Goal: Feedback & Contribution: Submit feedback/report problem

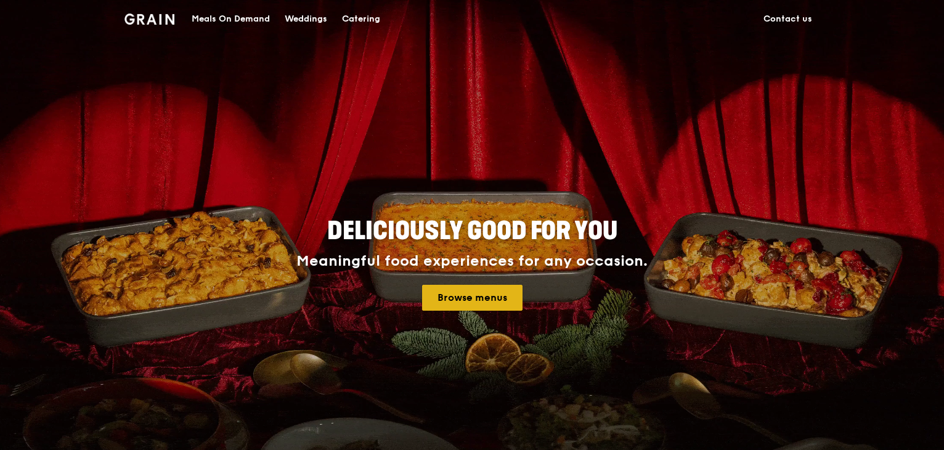
click at [470, 303] on link "Browse menus" at bounding box center [472, 298] width 100 height 26
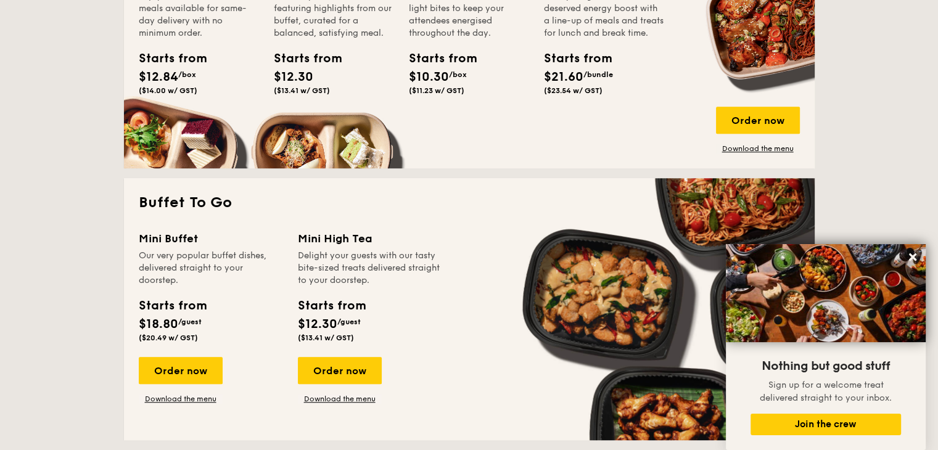
scroll to position [678, 0]
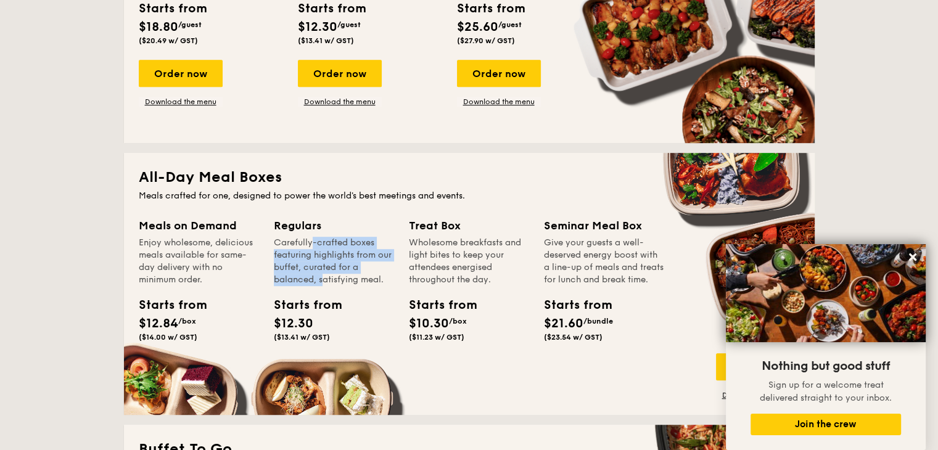
drag, startPoint x: 287, startPoint y: 248, endPoint x: 293, endPoint y: 282, distance: 34.0
click at [293, 282] on div "Carefully-crafted boxes featuring highlights from our buffet, curated for a bal…" at bounding box center [334, 261] width 120 height 49
click at [295, 281] on div "Carefully-crafted boxes featuring highlights from our buffet, curated for a bal…" at bounding box center [334, 261] width 120 height 49
click at [298, 303] on div "Starts from" at bounding box center [301, 305] width 55 height 18
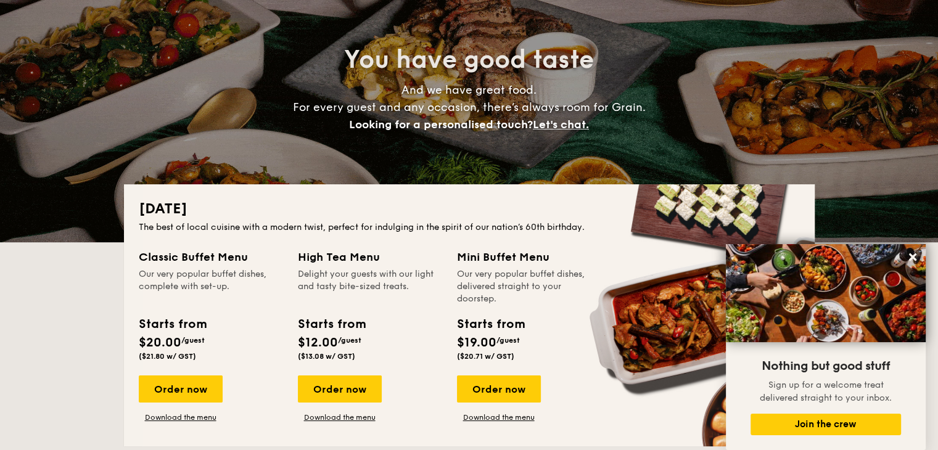
scroll to position [0, 0]
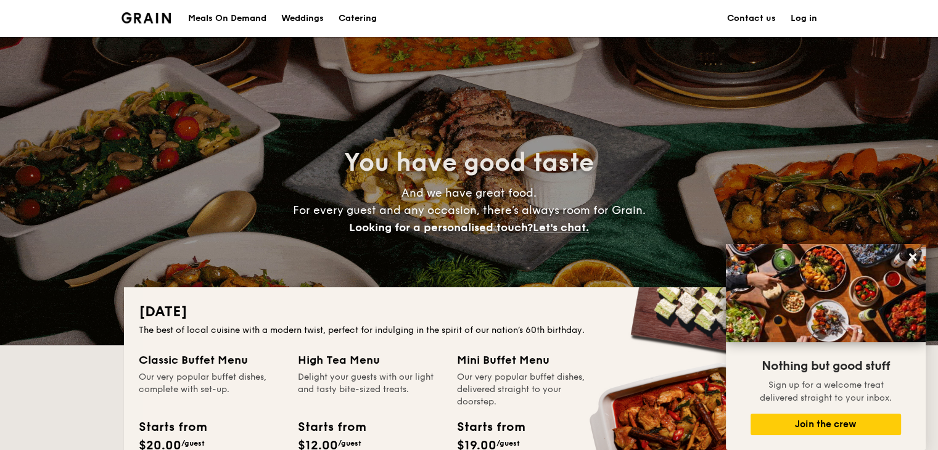
click at [223, 20] on div "Meals On Demand" at bounding box center [227, 18] width 78 height 37
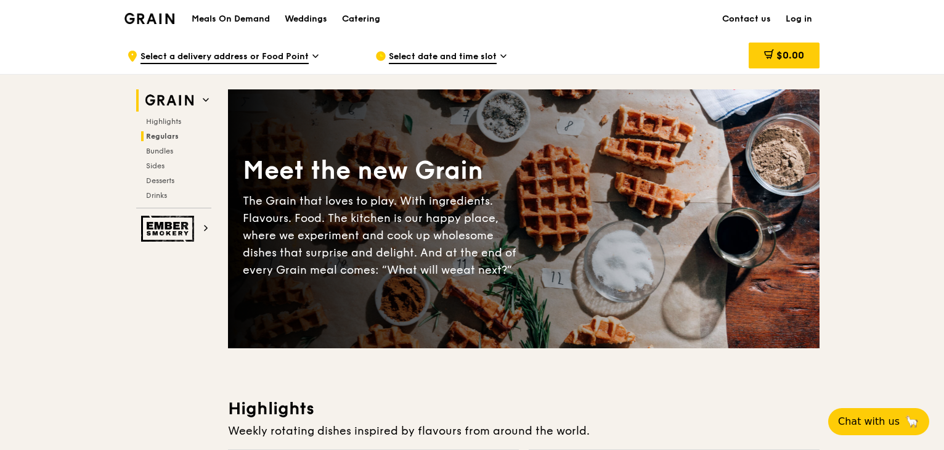
click at [160, 134] on span "Regulars" at bounding box center [162, 136] width 33 height 9
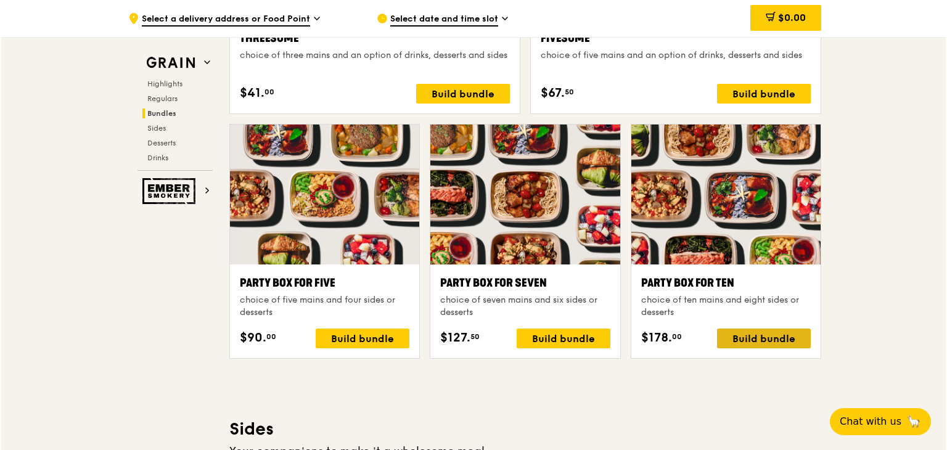
scroll to position [2450, 0]
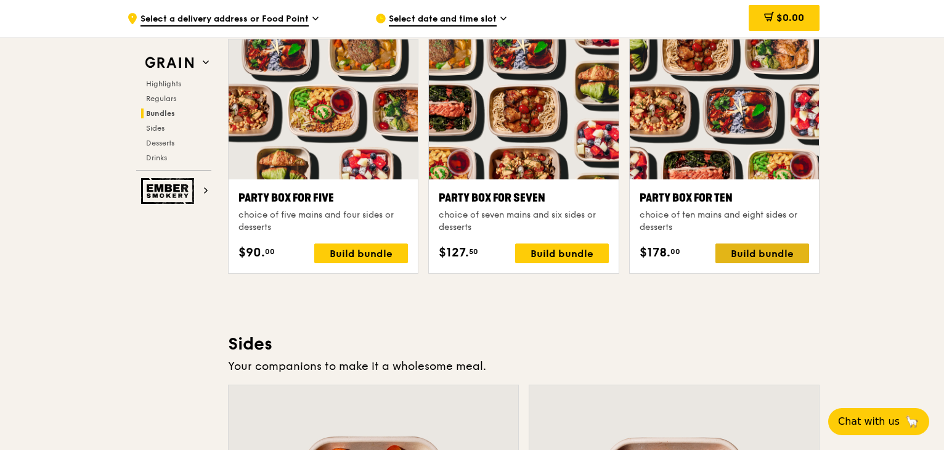
click at [764, 250] on div "Build bundle" at bounding box center [763, 253] width 94 height 20
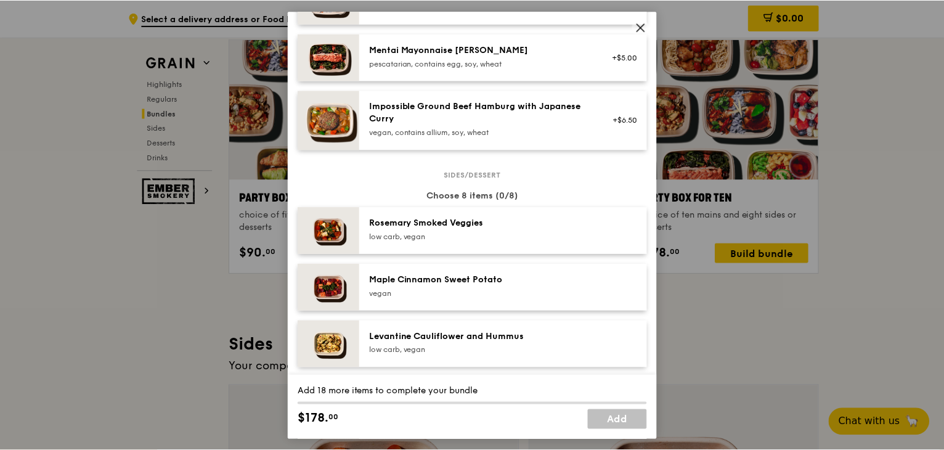
scroll to position [552, 0]
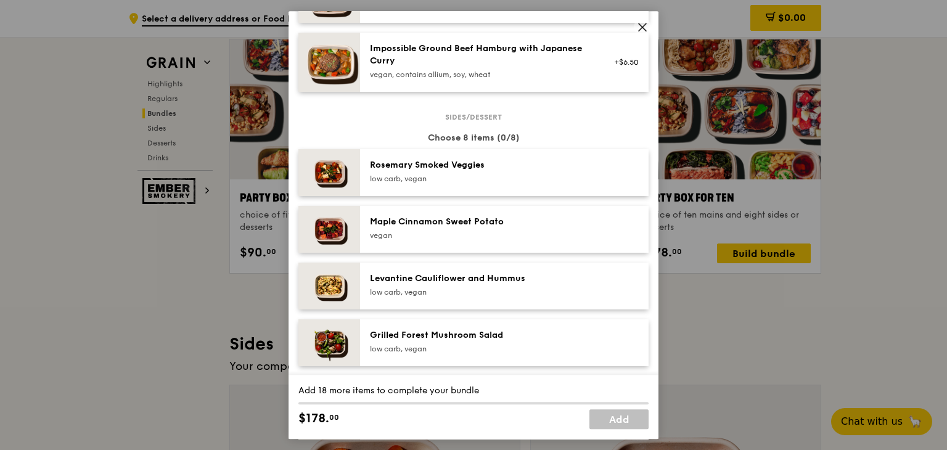
click at [640, 27] on icon at bounding box center [642, 27] width 11 height 11
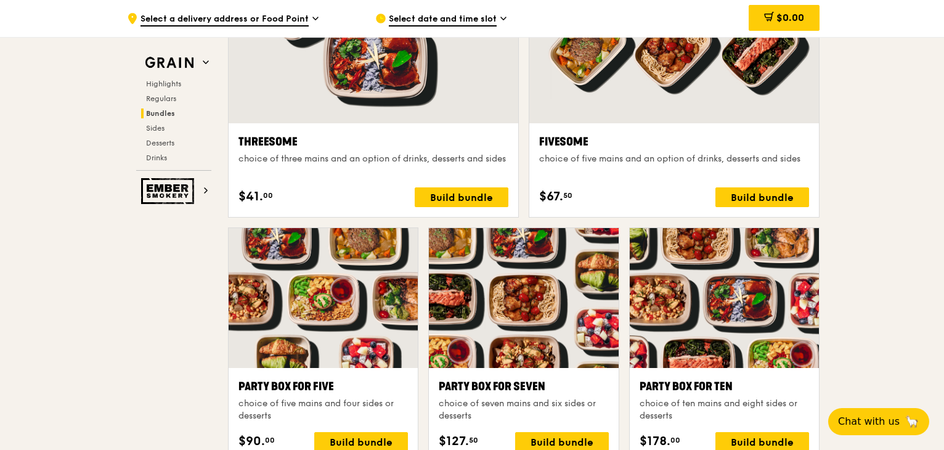
scroll to position [2143, 0]
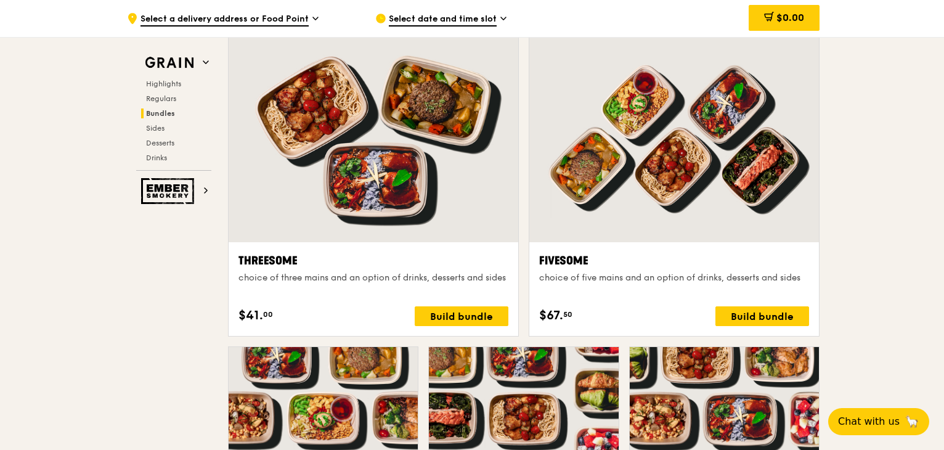
click at [281, 20] on span "Select a delivery address or Food Point" at bounding box center [225, 20] width 168 height 14
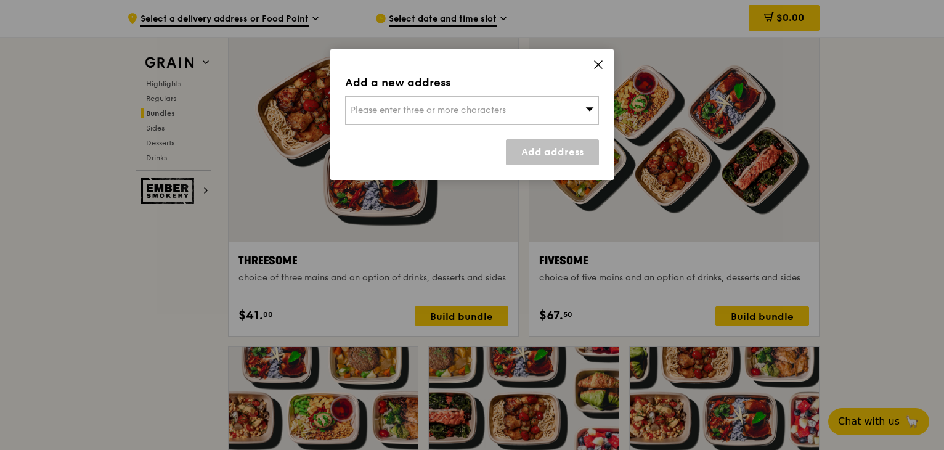
click at [437, 95] on div "Add a new address Please enter three or more characters Add address" at bounding box center [472, 114] width 284 height 131
click at [442, 103] on div "Please enter three or more characters" at bounding box center [472, 110] width 254 height 28
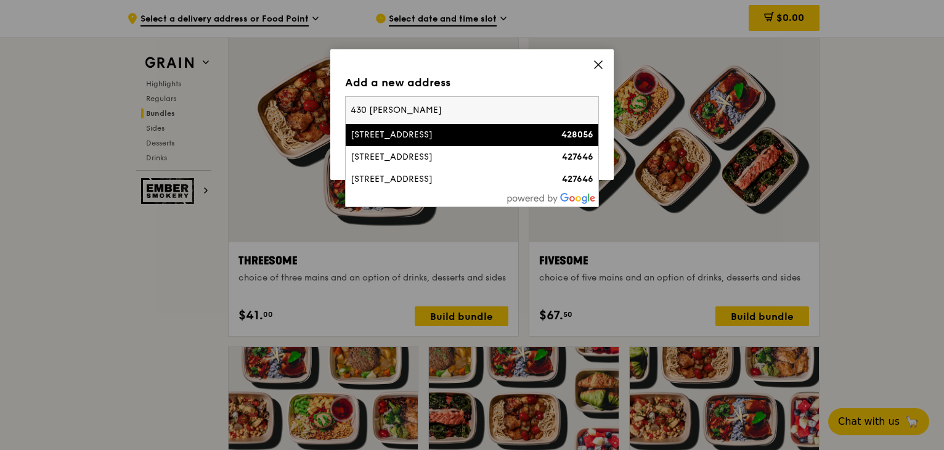
type input "430 joo chiat"
click at [456, 136] on div "430 Joo Chiat Place" at bounding box center [442, 135] width 182 height 12
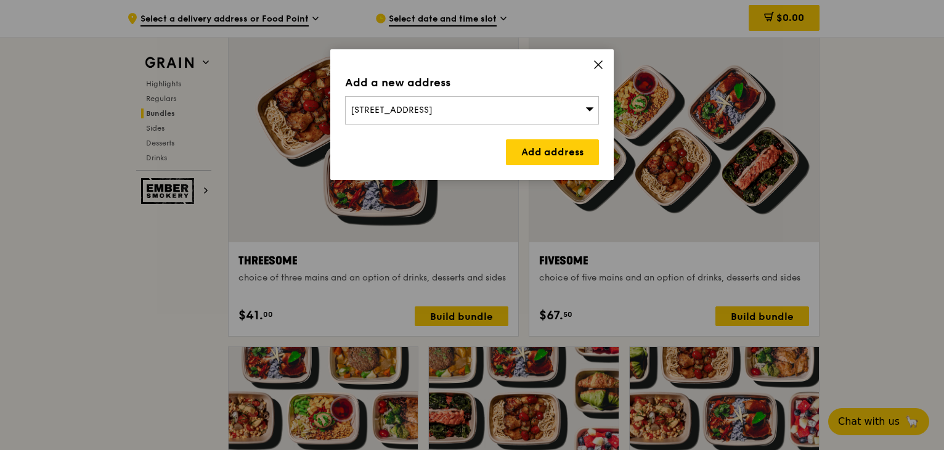
click at [457, 108] on div "430 Joo Chiat Place" at bounding box center [472, 110] width 254 height 28
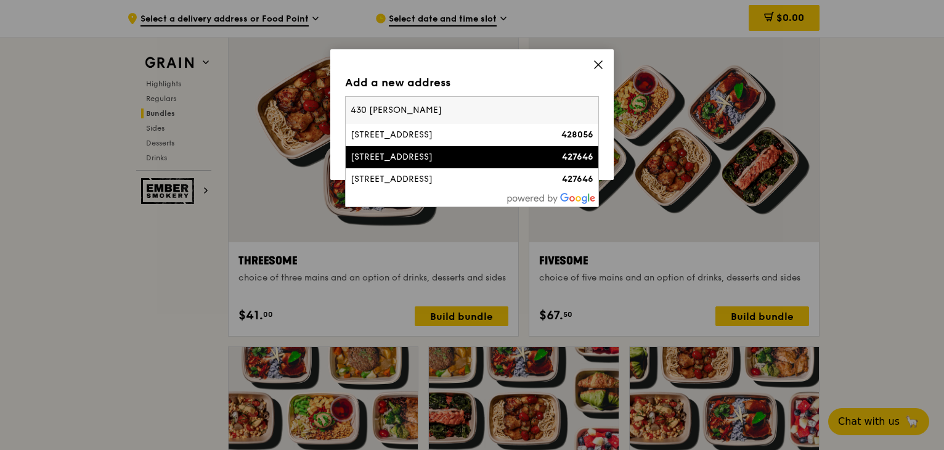
click at [460, 156] on div "430 Joo Chiat Road" at bounding box center [442, 157] width 182 height 12
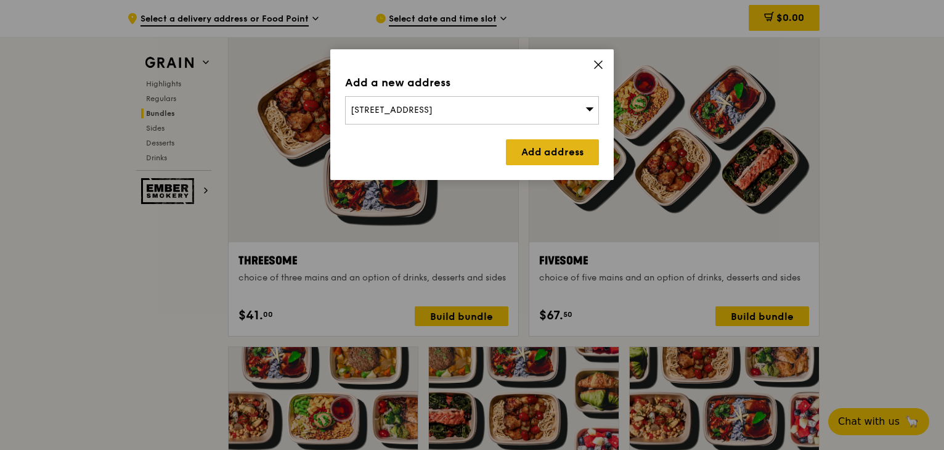
click at [540, 153] on link "Add address" at bounding box center [552, 152] width 93 height 26
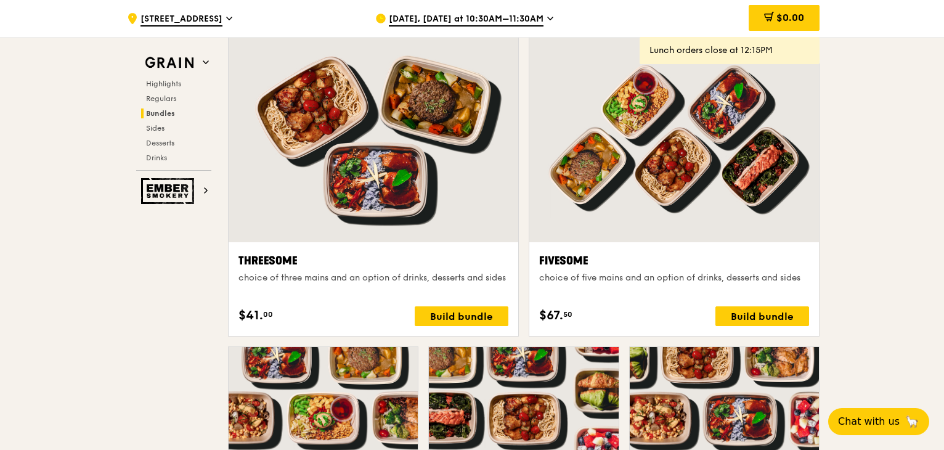
click at [483, 19] on span "Aug 18, Today at 10:30AM–11:30AM" at bounding box center [466, 20] width 155 height 14
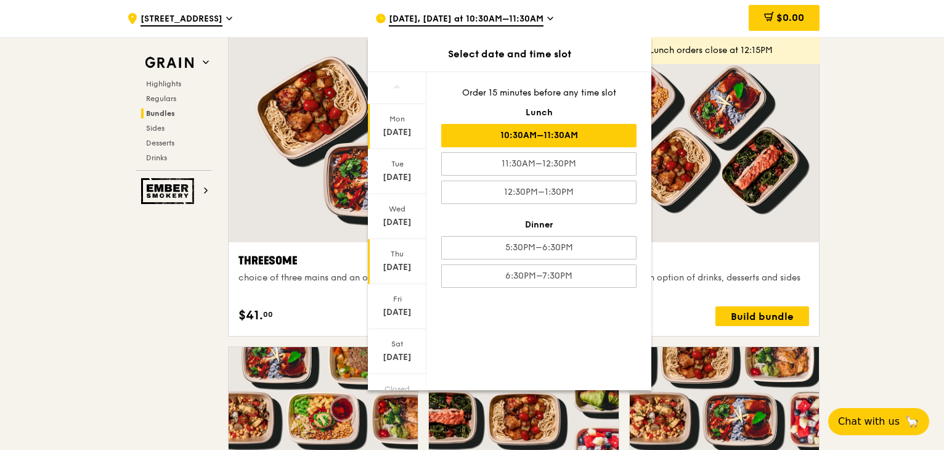
scroll to position [59, 0]
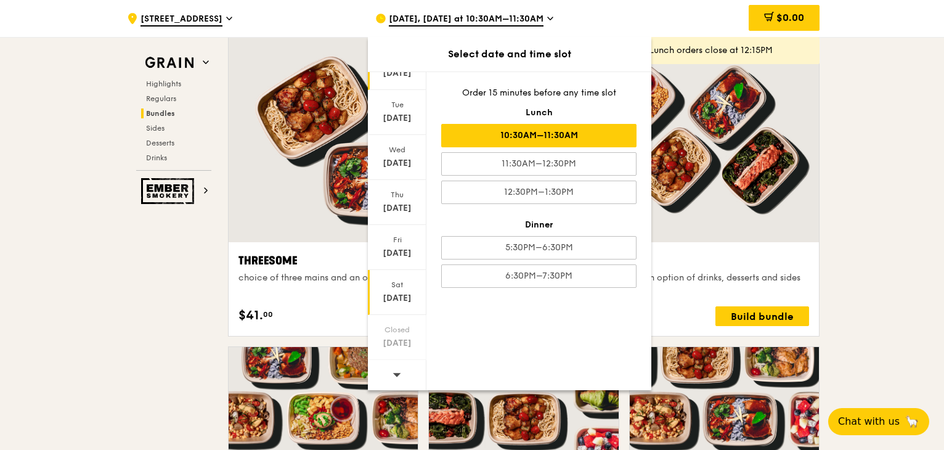
click at [395, 285] on div "Sat" at bounding box center [397, 285] width 55 height 10
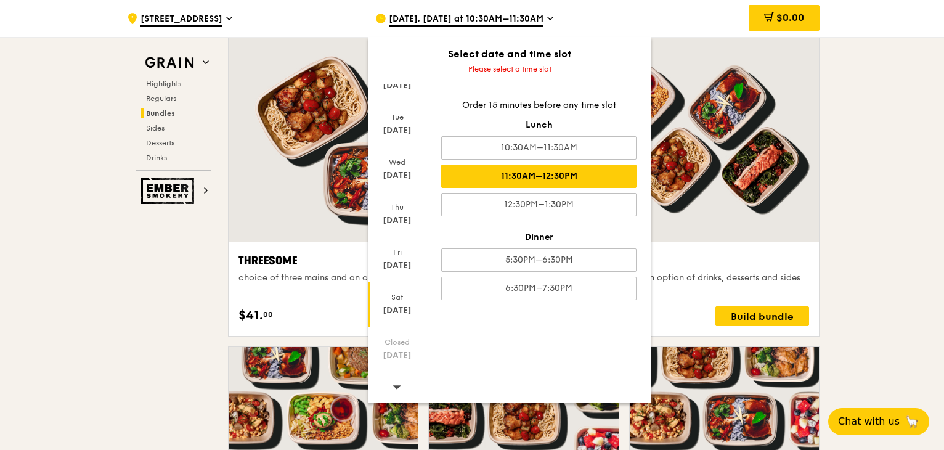
click at [559, 179] on div "11:30AM–12:30PM" at bounding box center [538, 176] width 195 height 23
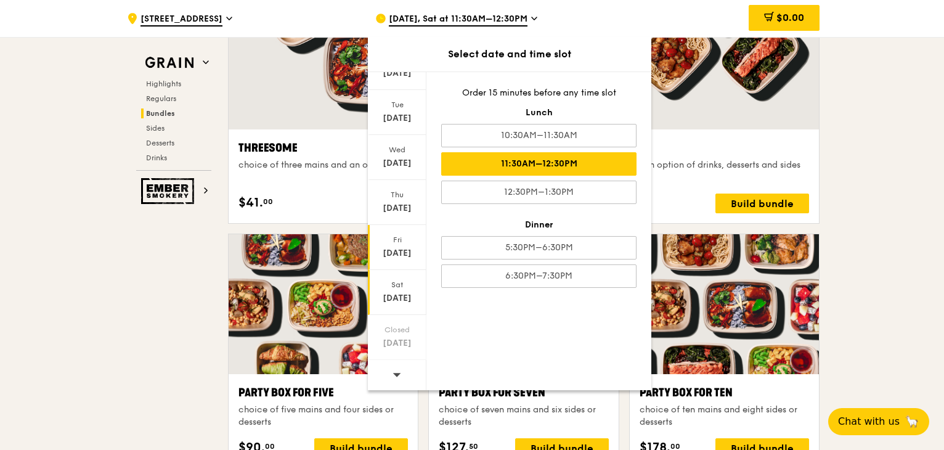
scroll to position [2266, 0]
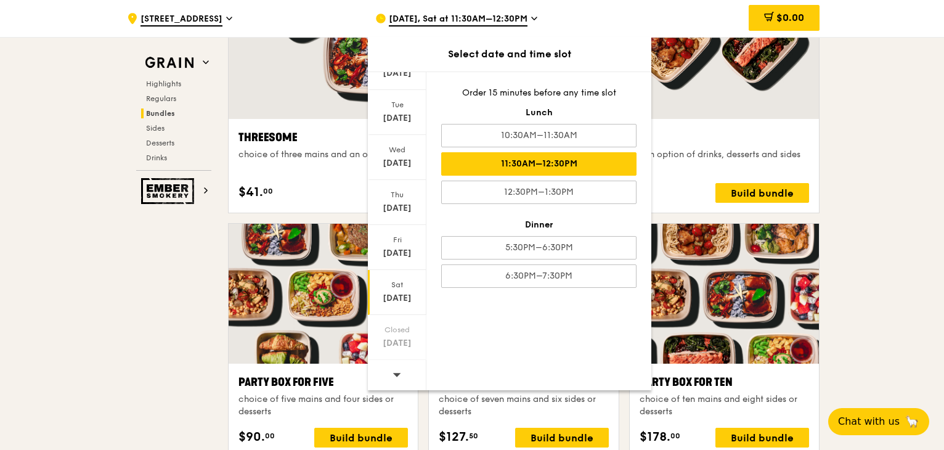
click at [877, 202] on div ".cls-1 { fill: none; stroke: #fff; stroke-linecap: round; stroke-linejoin: roun…" at bounding box center [472, 367] width 944 height 5193
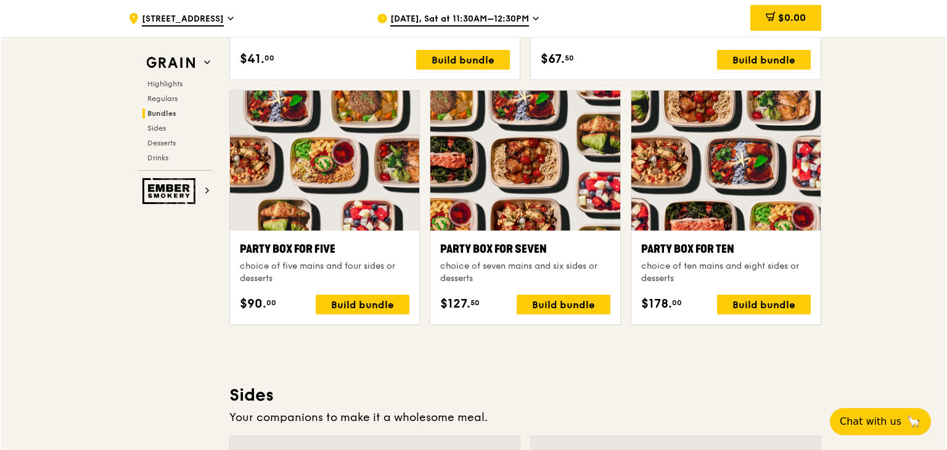
scroll to position [2517, 0]
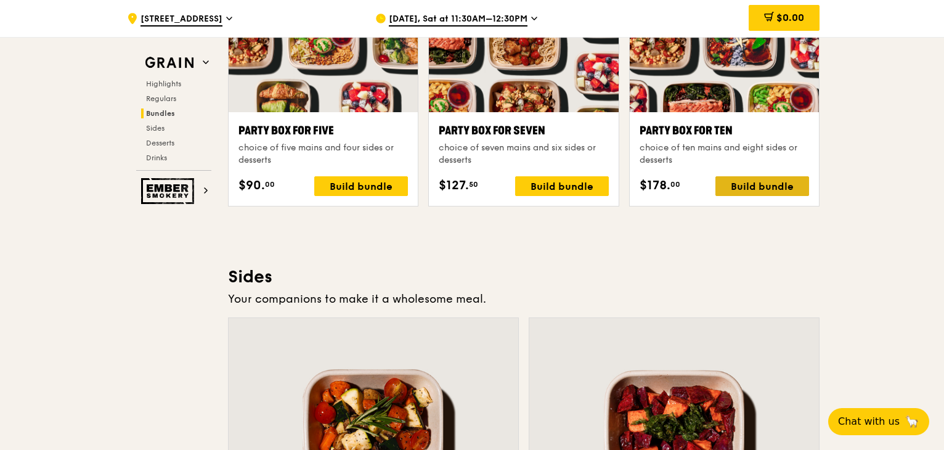
click at [787, 184] on div "Build bundle" at bounding box center [763, 186] width 94 height 20
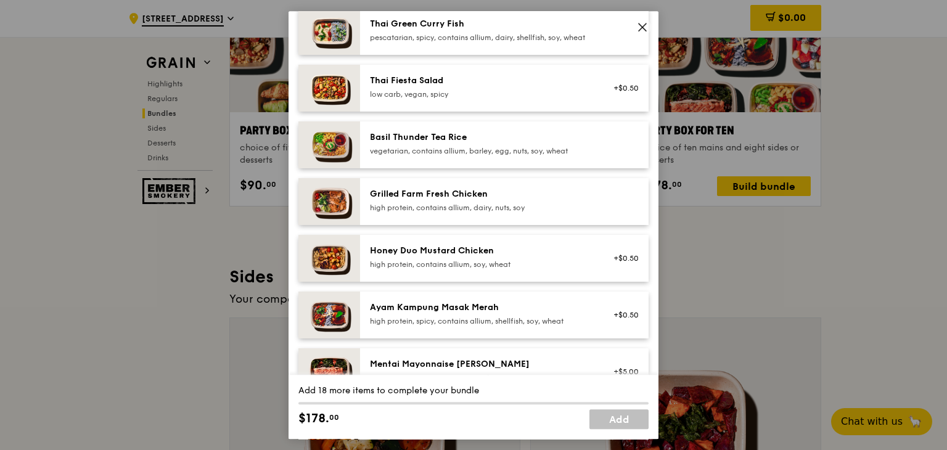
scroll to position [185, 0]
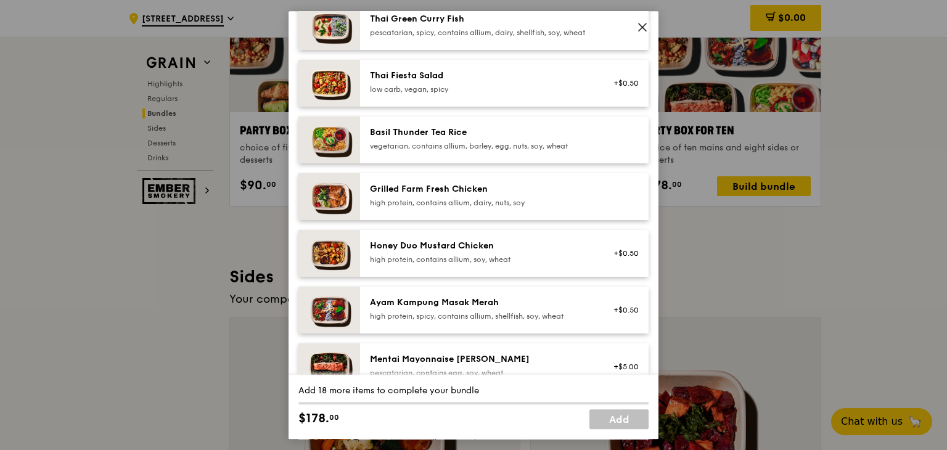
click at [531, 208] on div "high protein, contains allium, dairy, nuts, soy" at bounding box center [480, 203] width 221 height 10
click at [464, 220] on div "Grilled Farm Fresh Chicken high protein, contains allium, dairy, nuts, soy Remo…" at bounding box center [504, 196] width 288 height 47
click at [466, 210] on div "Grilled Farm Fresh Chicken high protein, contains allium, dairy, nuts, soy" at bounding box center [480, 196] width 236 height 27
click at [466, 208] on div "high protein, contains allium, dairy, nuts, soy" at bounding box center [480, 203] width 221 height 10
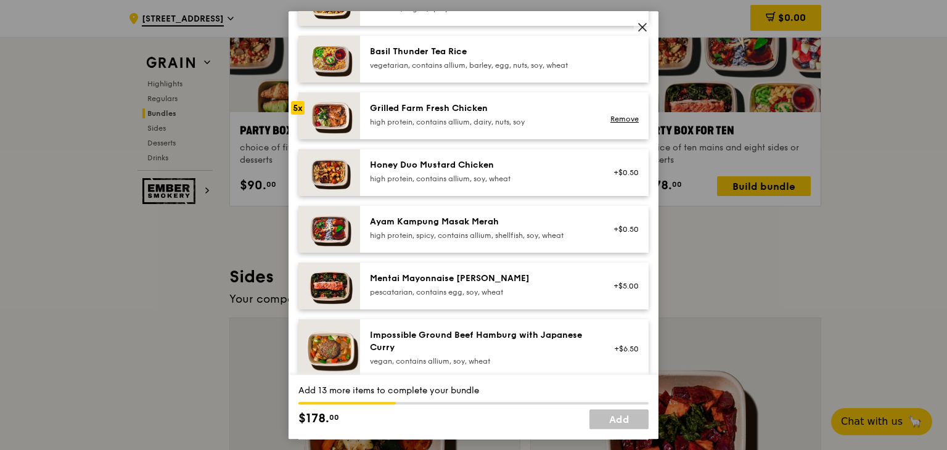
scroll to position [247, 0]
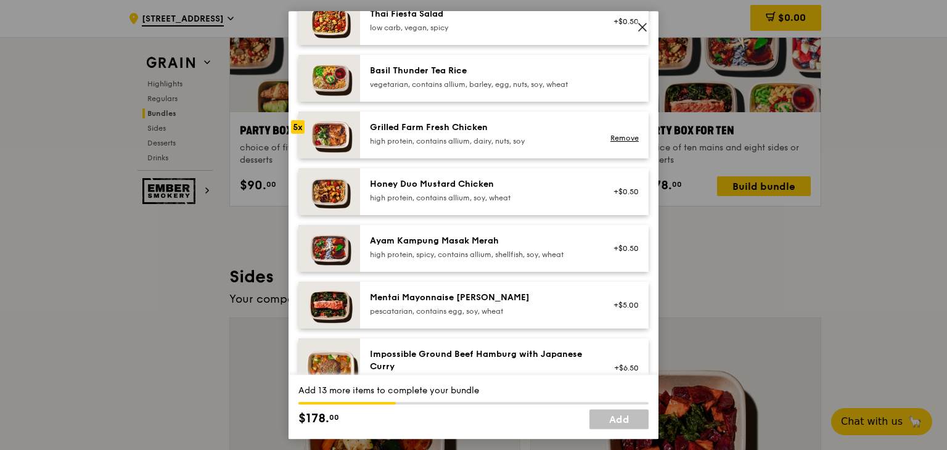
click at [500, 145] on div "Grilled Farm Fresh Chicken high protein, contains allium, dairy, nuts, soy" at bounding box center [480, 133] width 221 height 25
click at [505, 146] on div "high protein, contains allium, dairy, nuts, soy" at bounding box center [480, 141] width 221 height 10
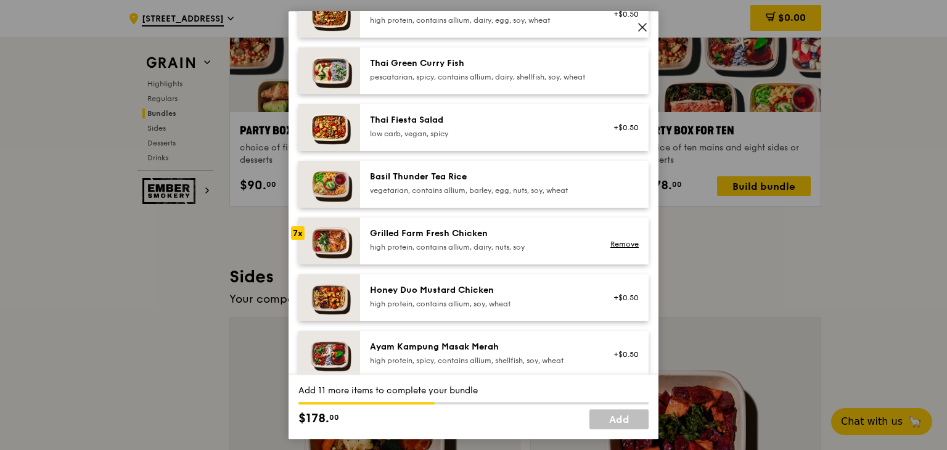
scroll to position [123, 0]
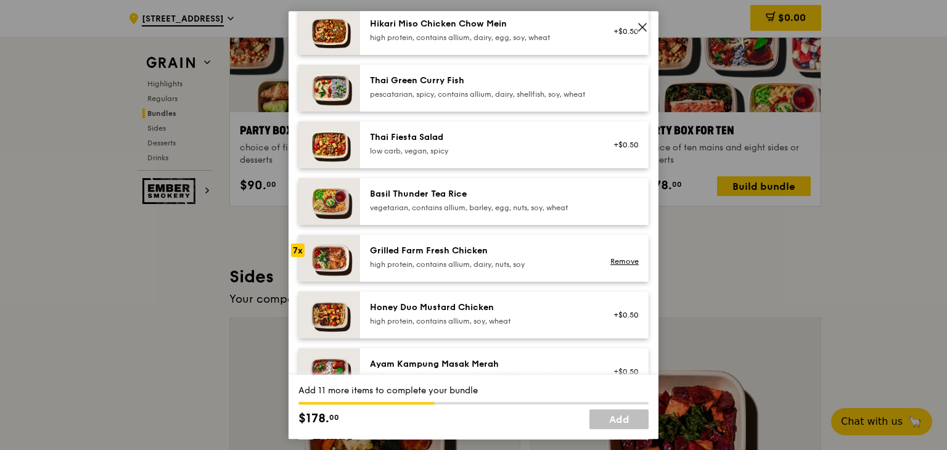
click at [482, 99] on div "pescatarian, spicy, contains allium, dairy, shellfish, soy, wheat" at bounding box center [480, 94] width 221 height 10
click at [483, 99] on div "pescatarian, spicy, contains allium, dairy, shellfish, soy, wheat" at bounding box center [480, 94] width 221 height 10
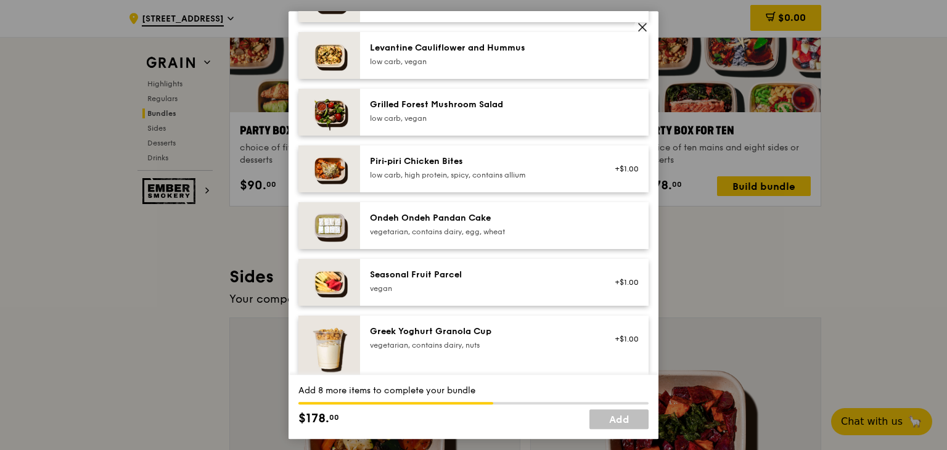
scroll to position [801, 0]
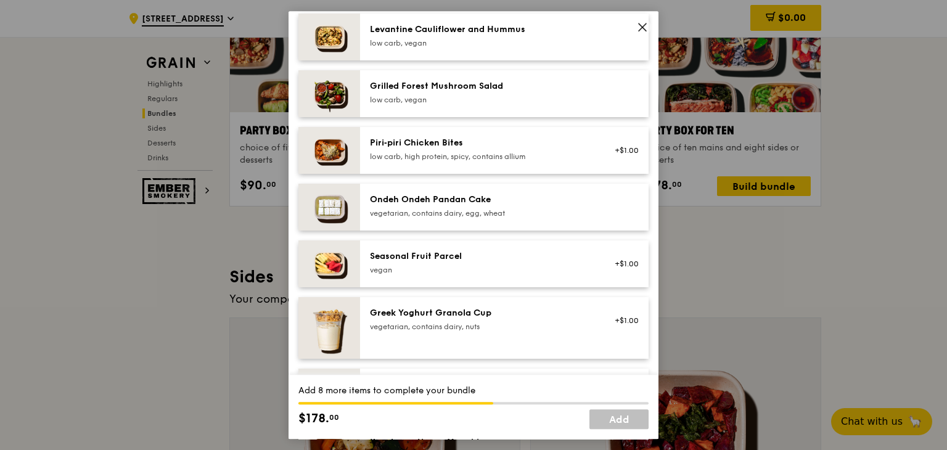
click at [540, 206] on div "Ondeh Ondeh Pandan Cake" at bounding box center [480, 200] width 221 height 12
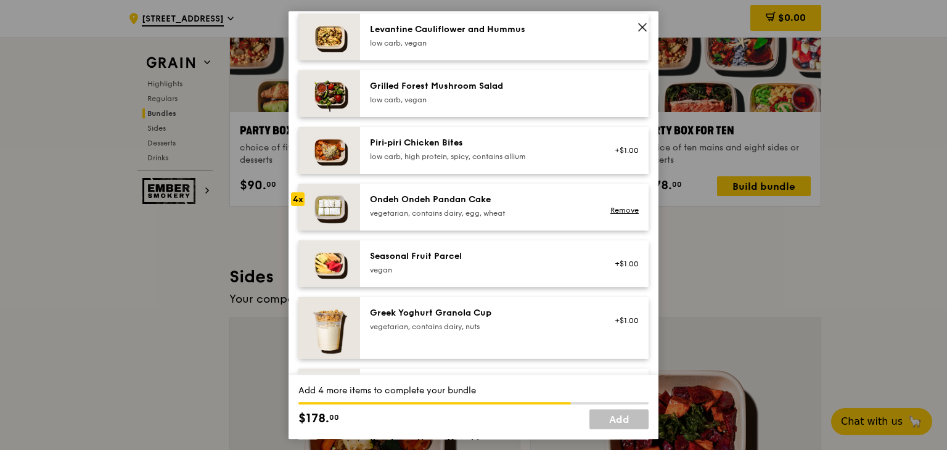
click at [540, 206] on div "Ondeh Ondeh Pandan Cake" at bounding box center [480, 200] width 221 height 12
click at [523, 215] on div "Ondeh Ondeh Pandan Cake vegetarian, contains dairy, egg, wheat" at bounding box center [480, 206] width 221 height 25
click at [523, 206] on div "Ondeh Ondeh Pandan Cake" at bounding box center [480, 200] width 221 height 12
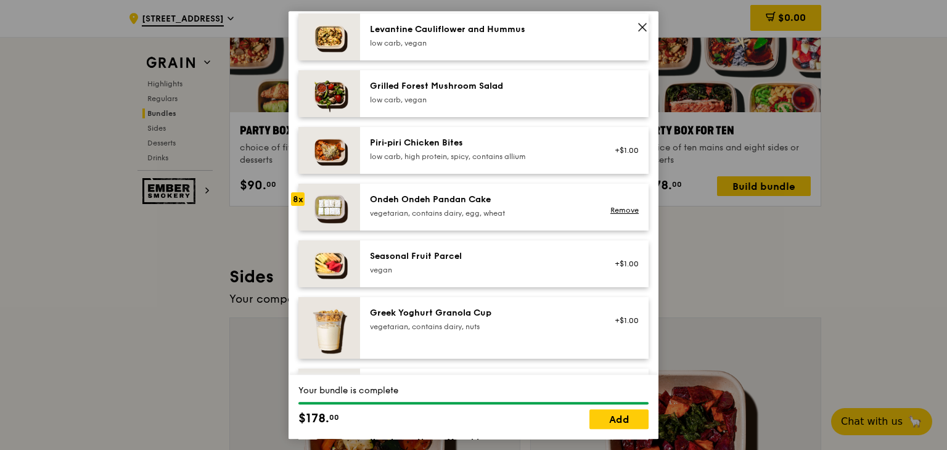
click at [523, 206] on div "Ondeh Ondeh Pandan Cake" at bounding box center [480, 200] width 221 height 12
click at [518, 218] on div "Ondeh Ondeh Pandan Cake vegetarian, contains dairy, egg, wheat" at bounding box center [480, 206] width 221 height 25
click at [505, 218] on div "vegetarian, contains dairy, egg, wheat" at bounding box center [480, 213] width 221 height 10
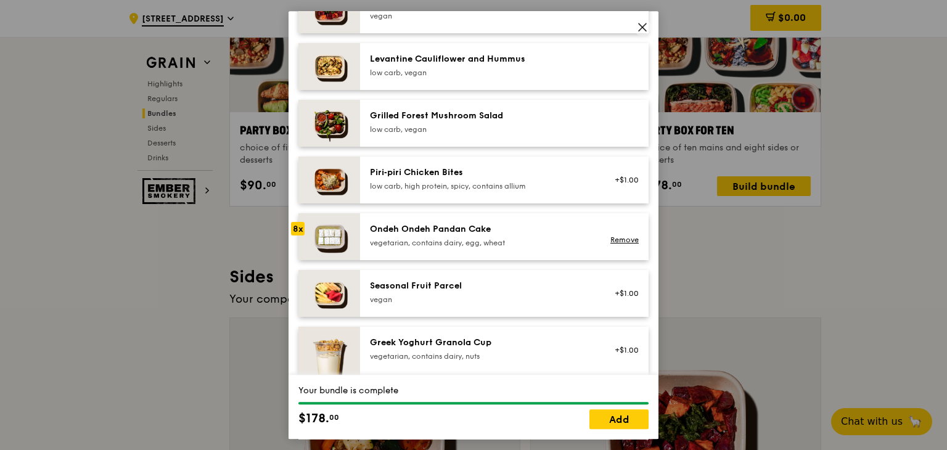
scroll to position [863, 0]
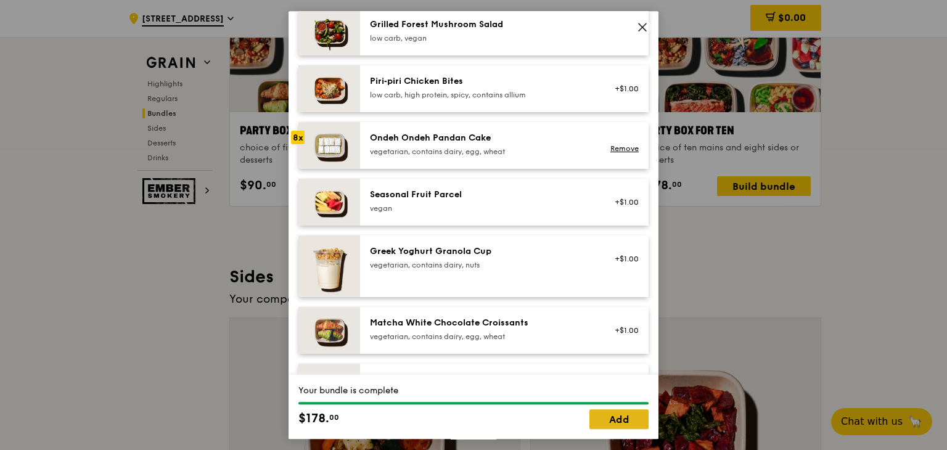
click at [621, 419] on link "Add" at bounding box center [618, 419] width 59 height 20
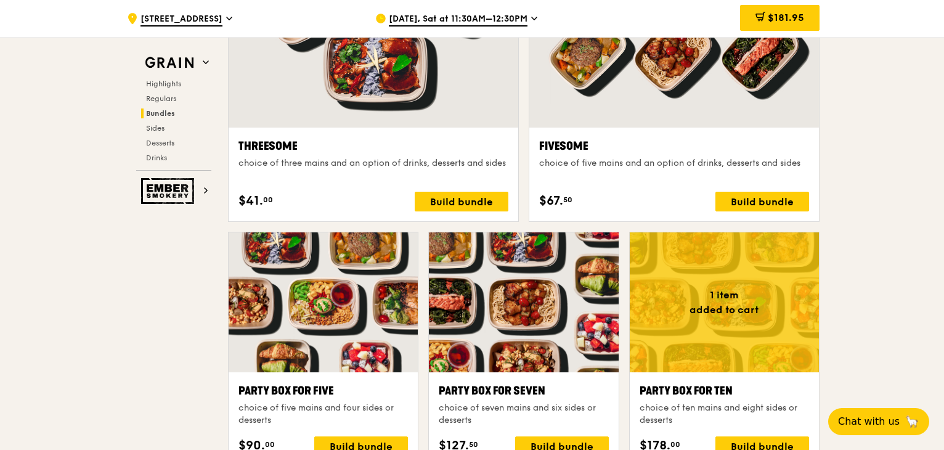
scroll to position [2333, 0]
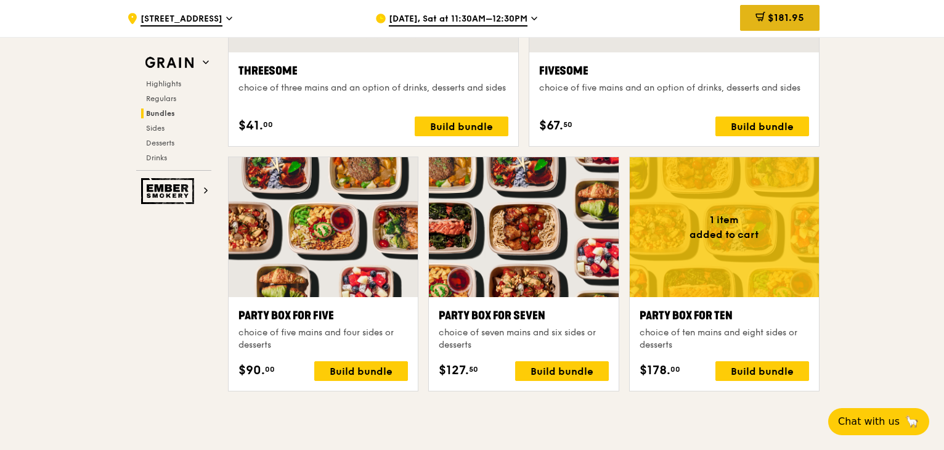
click at [787, 20] on span "$181.95" at bounding box center [786, 18] width 36 height 12
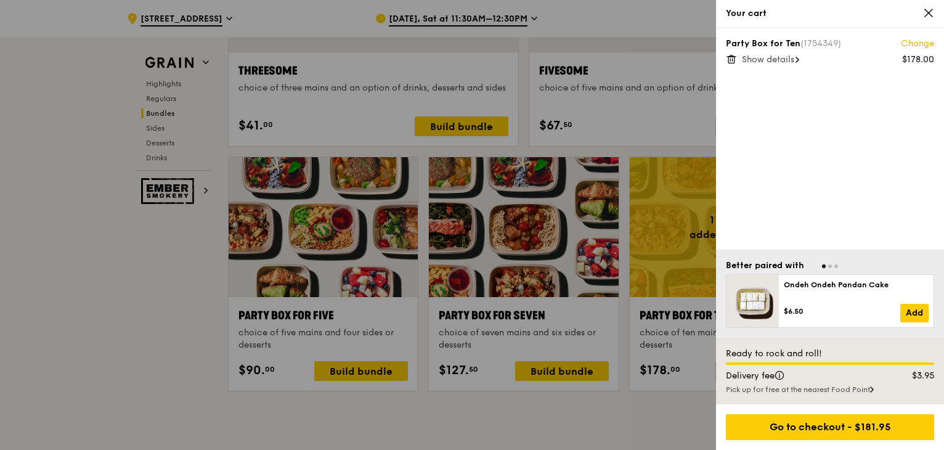
click at [919, 43] on link "Change" at bounding box center [917, 44] width 33 height 12
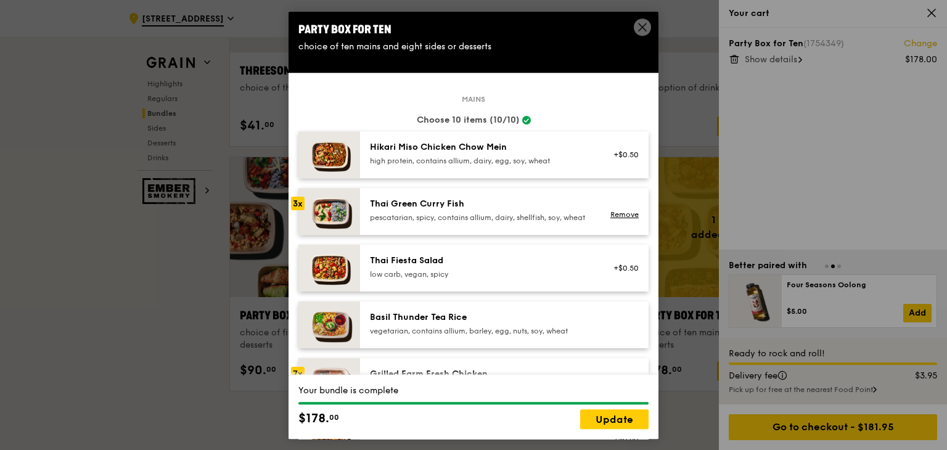
scroll to position [2333, 0]
click at [637, 25] on icon at bounding box center [642, 27] width 11 height 11
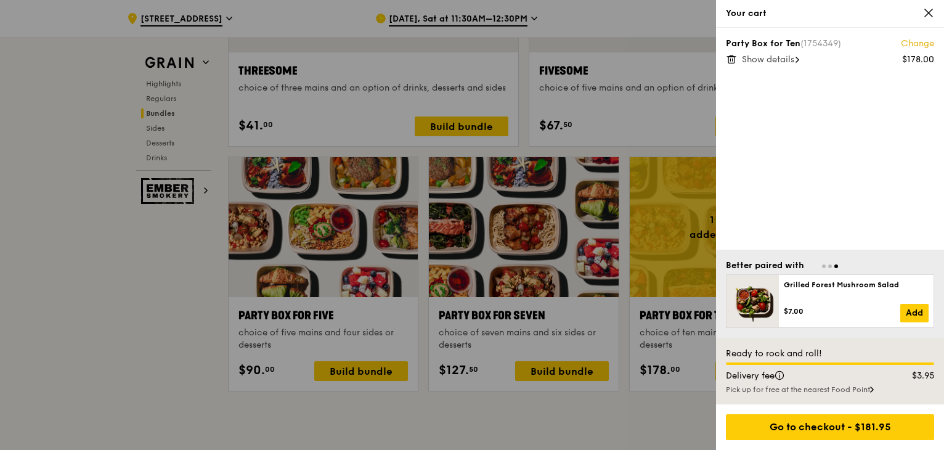
scroll to position [2333, 0]
click at [724, 55] on div "Party Box for Ten (1754349) Change $178.00 Show details" at bounding box center [830, 139] width 228 height 222
click at [731, 59] on icon at bounding box center [731, 59] width 11 height 11
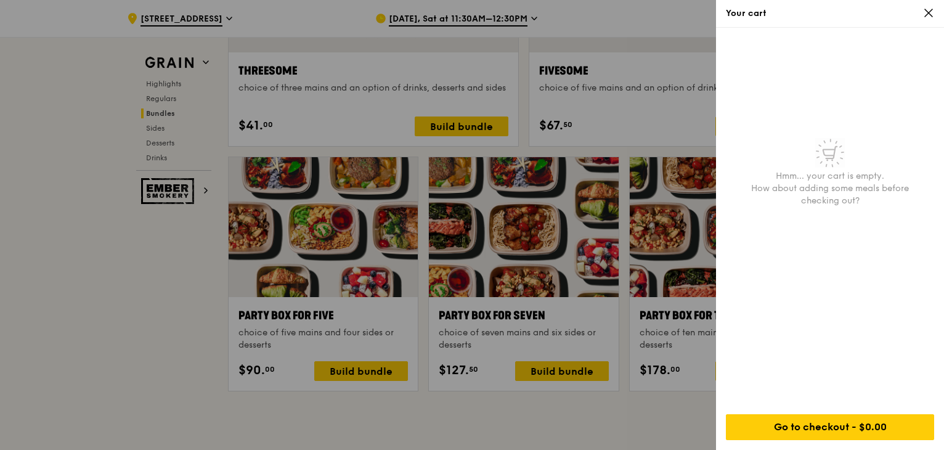
click at [930, 6] on div "Your cart" at bounding box center [830, 14] width 228 height 28
click at [924, 15] on icon at bounding box center [928, 12] width 11 height 11
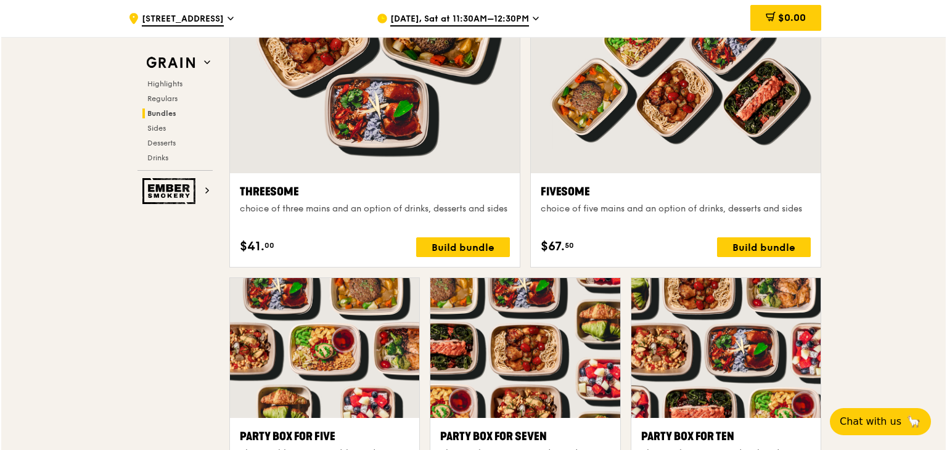
scroll to position [2209, 0]
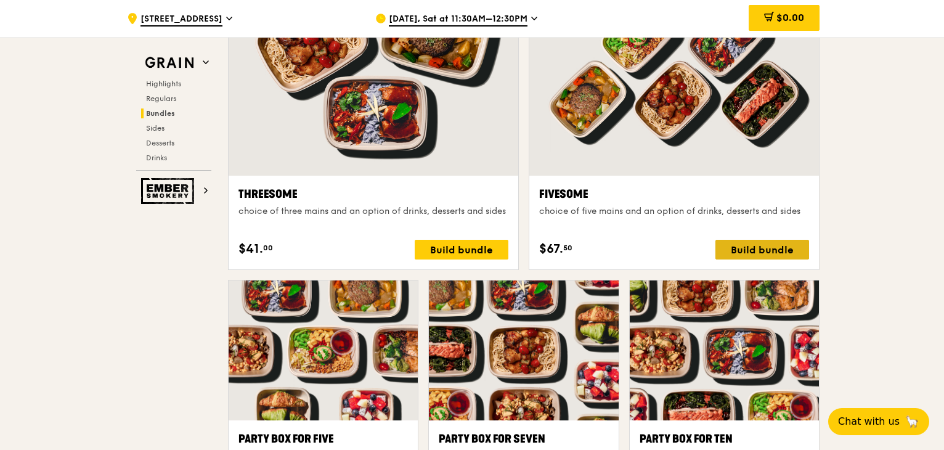
click at [754, 250] on div "Build bundle" at bounding box center [763, 250] width 94 height 20
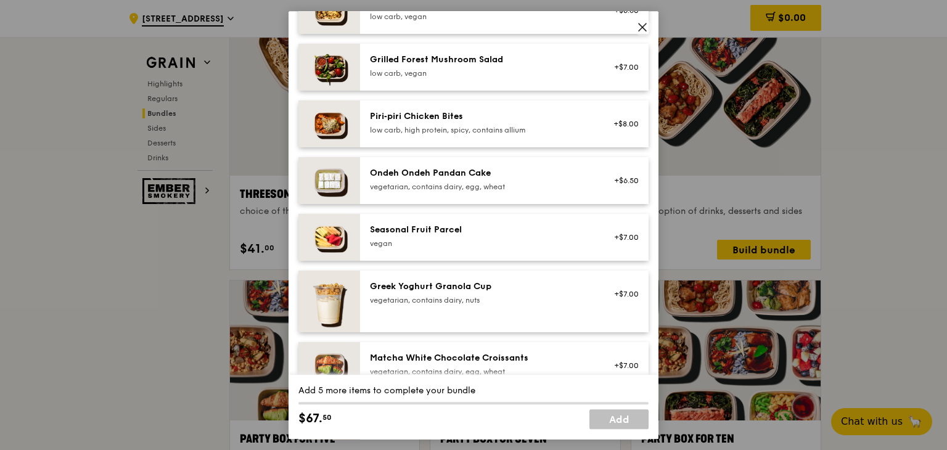
scroll to position [799, 0]
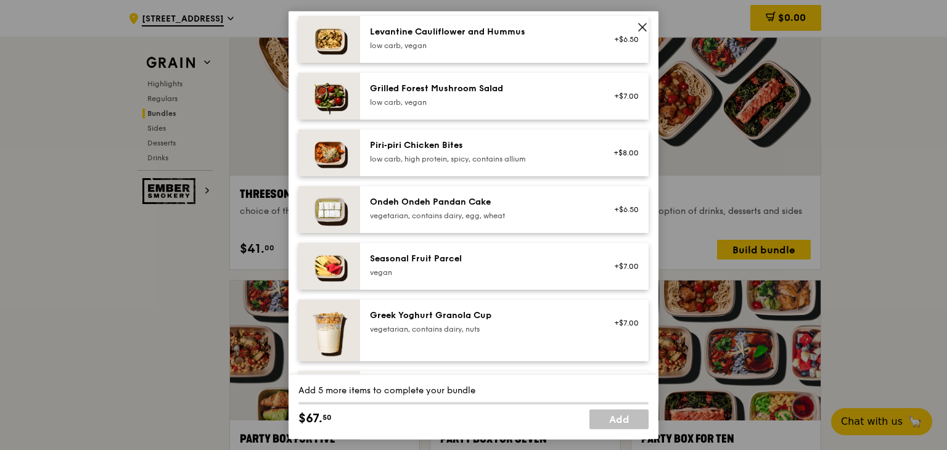
click at [642, 27] on icon at bounding box center [642, 26] width 7 height 7
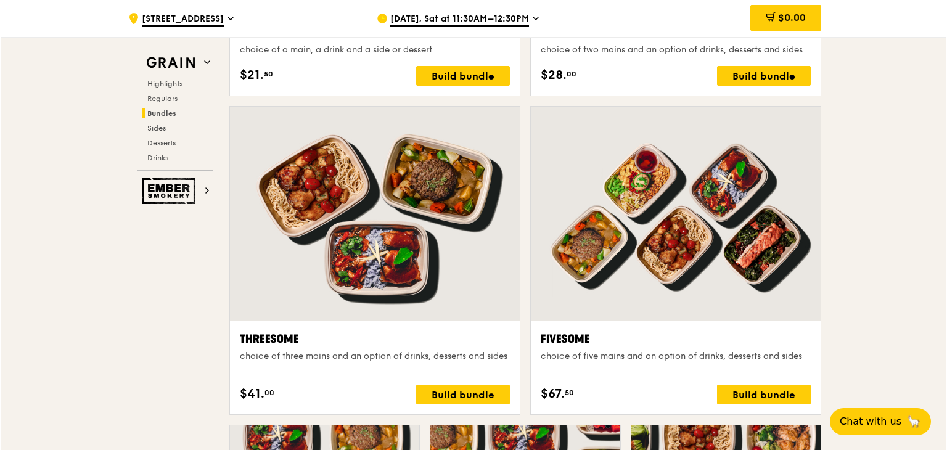
scroll to position [2086, 0]
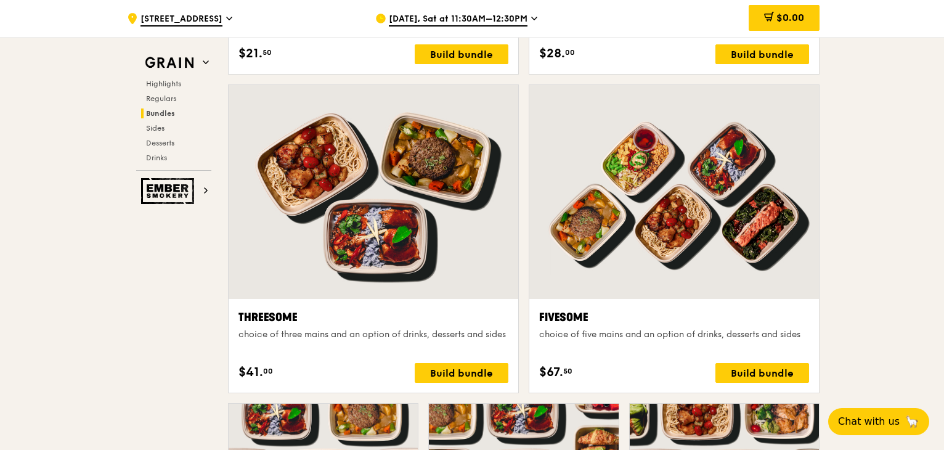
click at [419, 218] on div at bounding box center [374, 192] width 290 height 214
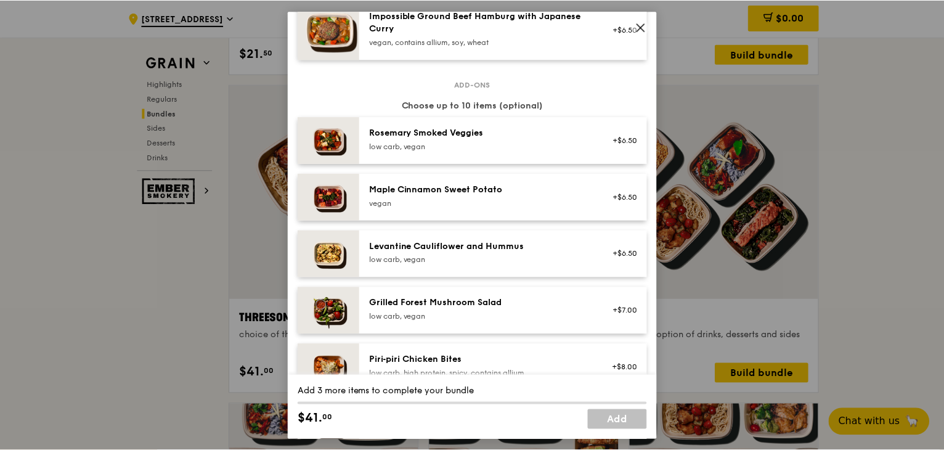
scroll to position [863, 0]
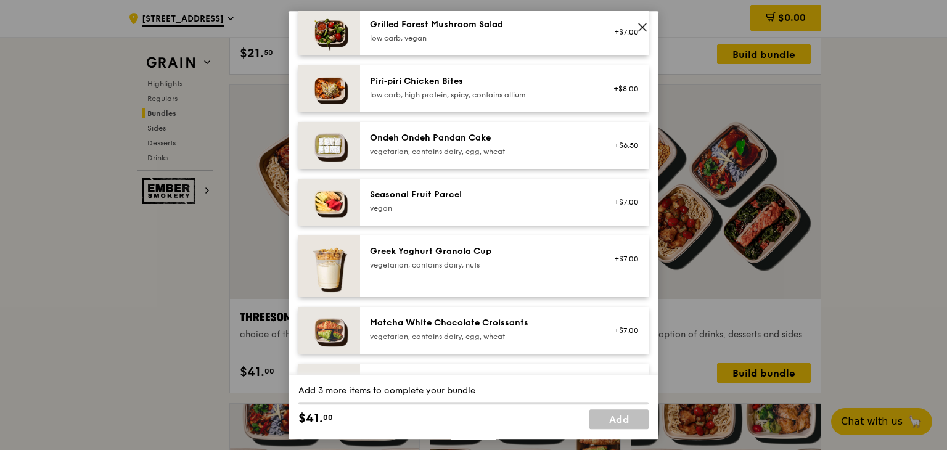
click at [643, 24] on icon at bounding box center [642, 27] width 11 height 11
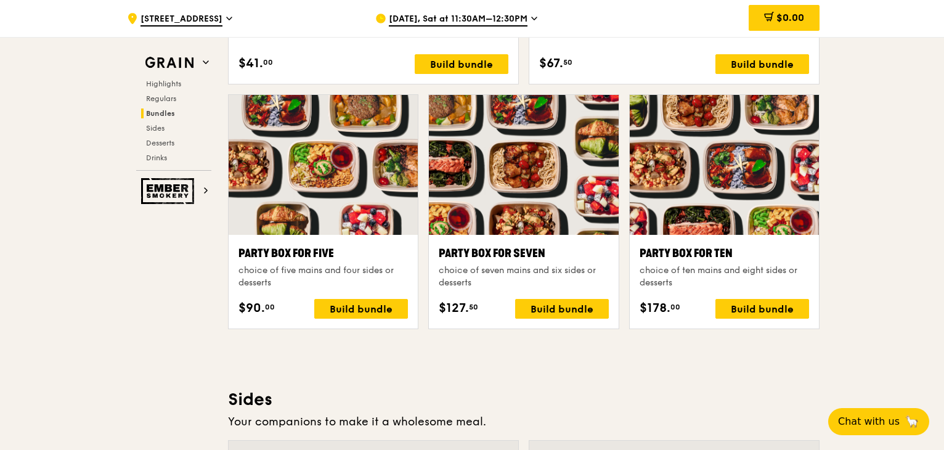
scroll to position [2394, 0]
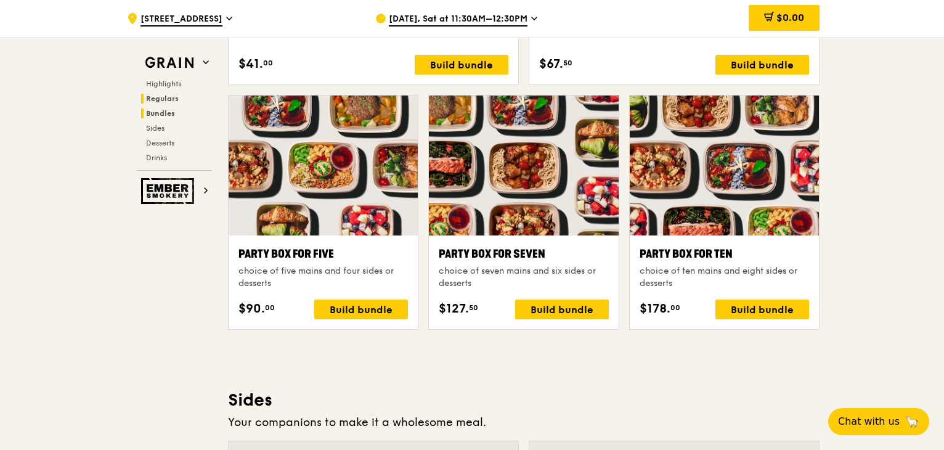
click at [168, 96] on span "Regulars" at bounding box center [162, 98] width 33 height 9
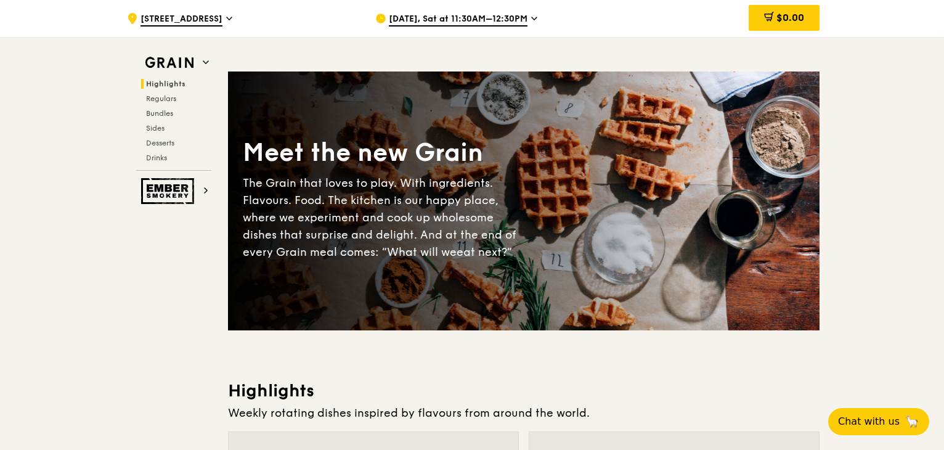
scroll to position [0, 0]
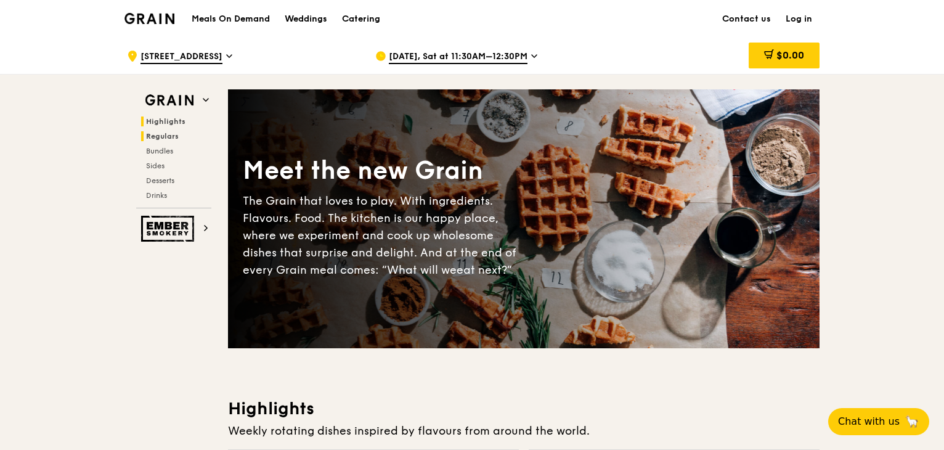
click at [178, 136] on span "Regulars" at bounding box center [162, 136] width 33 height 9
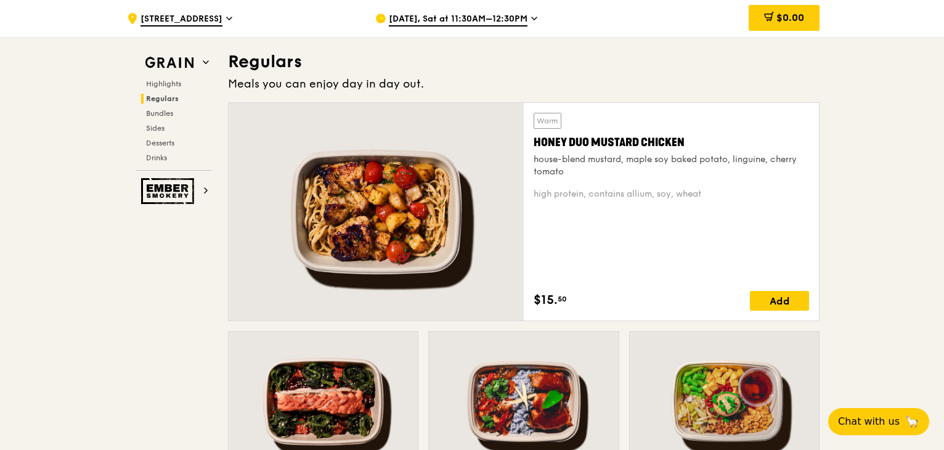
scroll to position [798, 0]
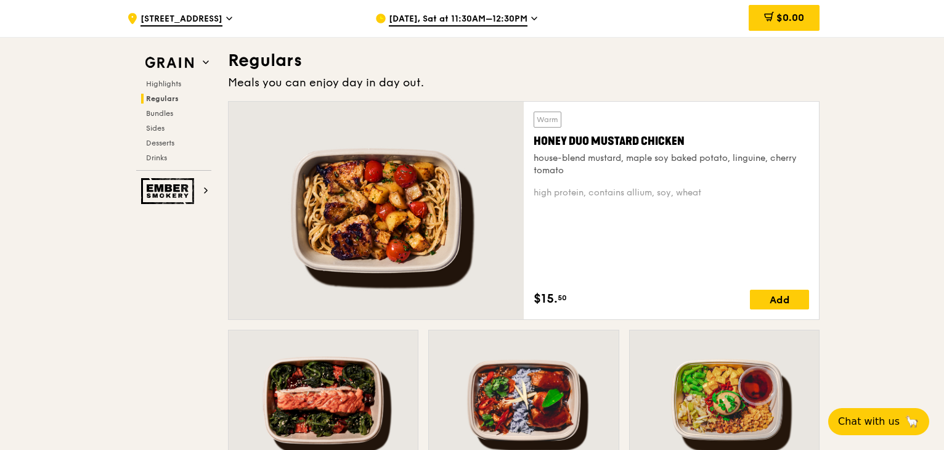
click at [162, 118] on div "Highlights Regulars Bundles Sides Desserts Drinks" at bounding box center [173, 121] width 75 height 84
click at [163, 114] on span "Bundles" at bounding box center [160, 113] width 29 height 9
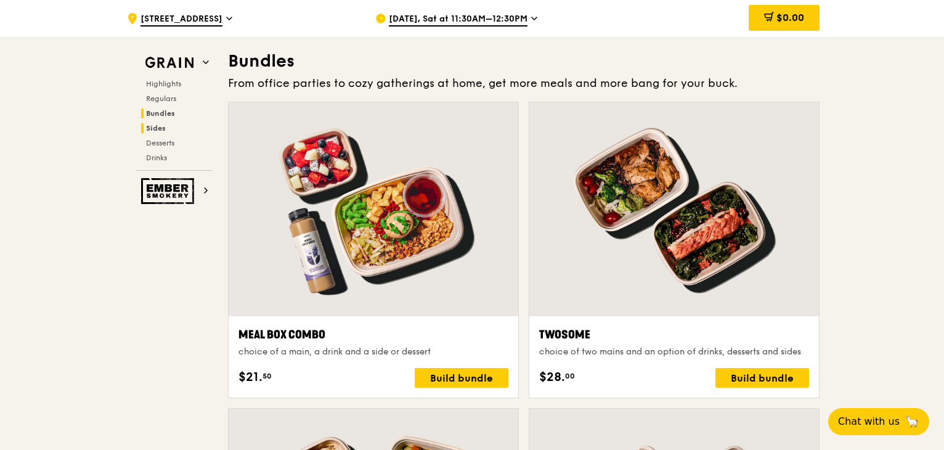
click at [163, 126] on span "Sides" at bounding box center [156, 128] width 20 height 9
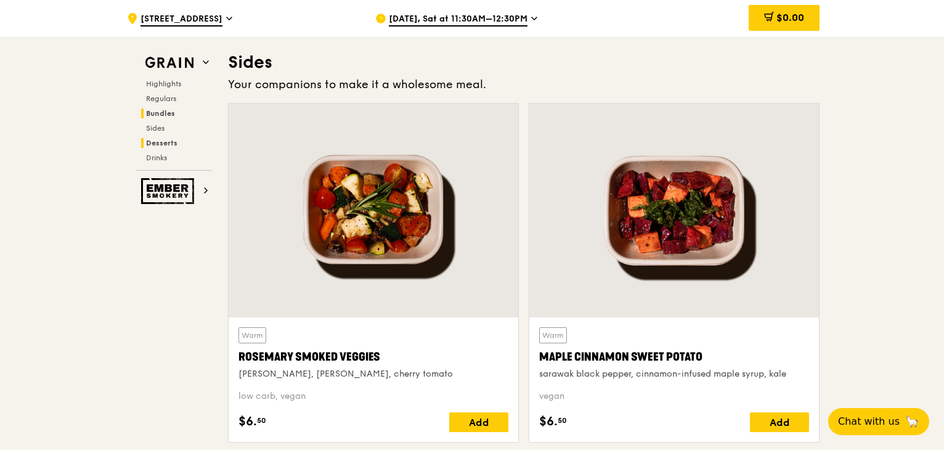
click at [170, 142] on span "Desserts" at bounding box center [161, 143] width 31 height 9
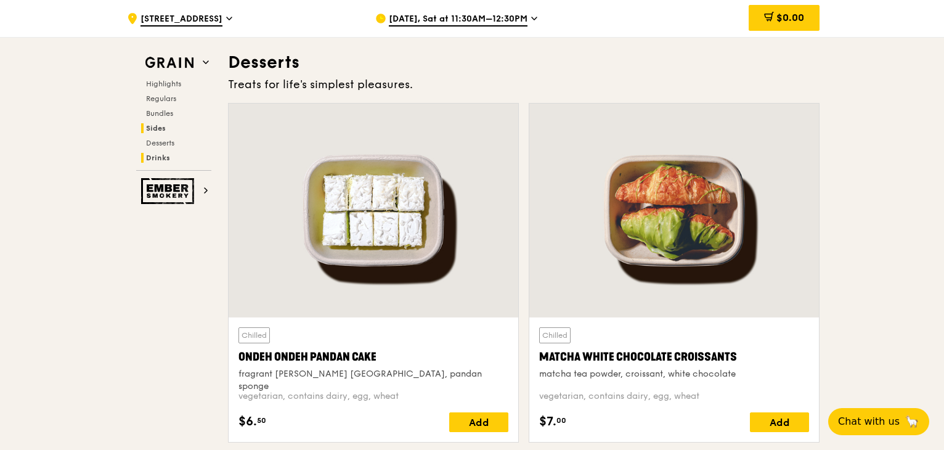
click at [155, 160] on span "Drinks" at bounding box center [158, 157] width 24 height 9
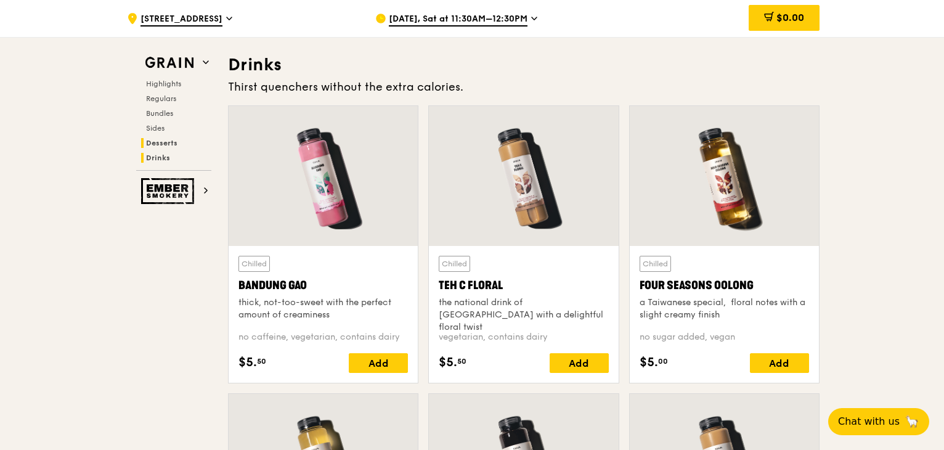
scroll to position [4250, 0]
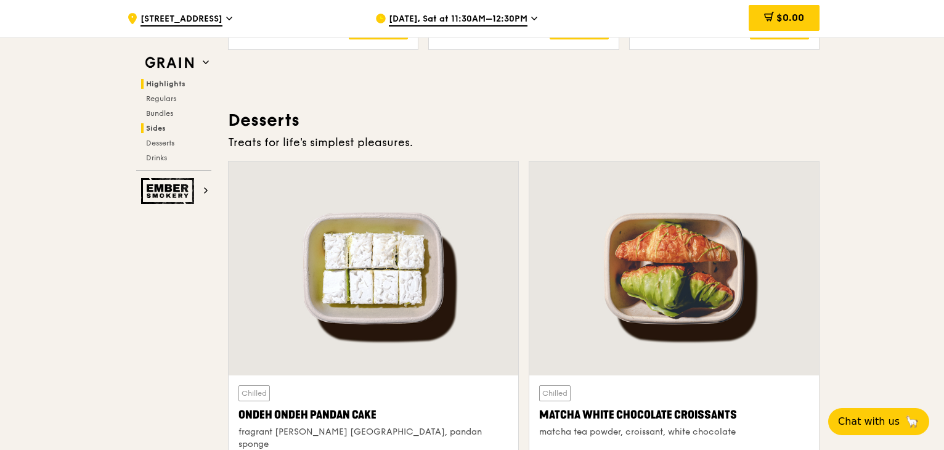
click at [166, 81] on span "Highlights" at bounding box center [165, 84] width 39 height 9
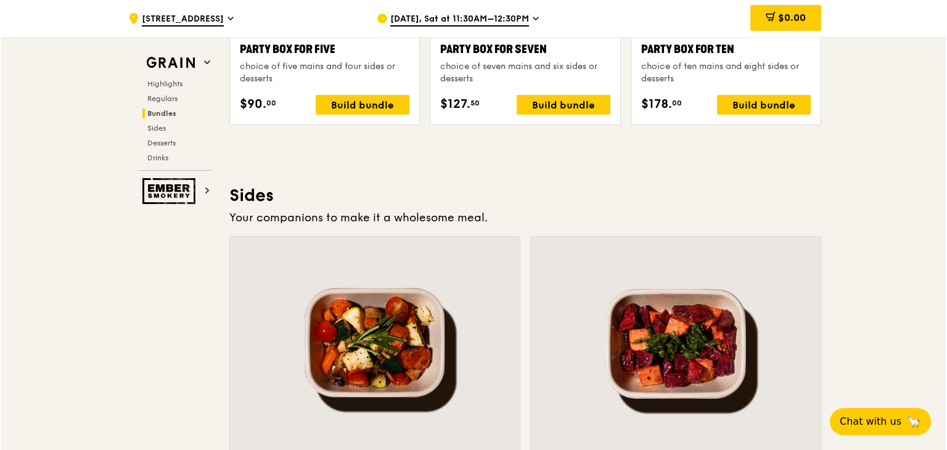
scroll to position [2382, 0]
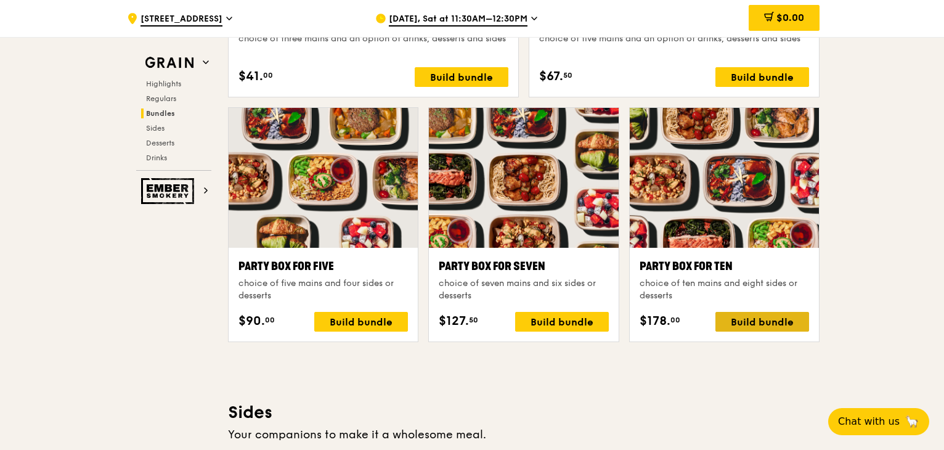
click at [763, 319] on div "Build bundle" at bounding box center [763, 322] width 94 height 20
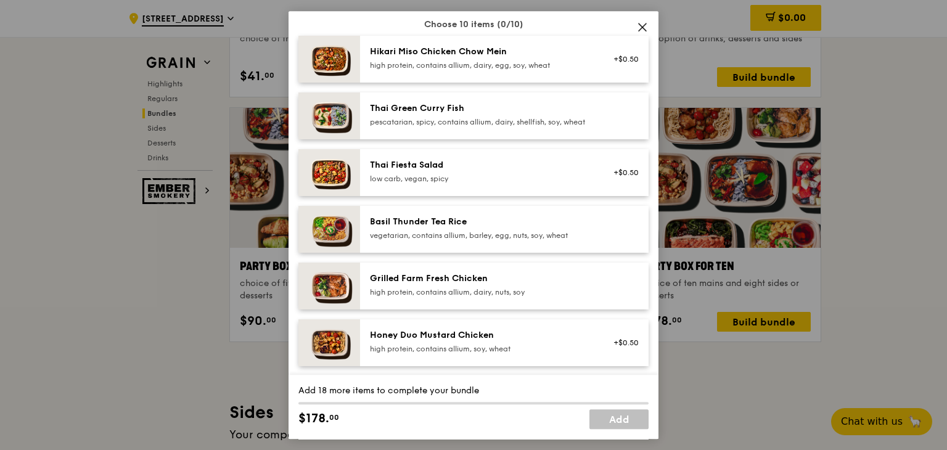
scroll to position [123, 0]
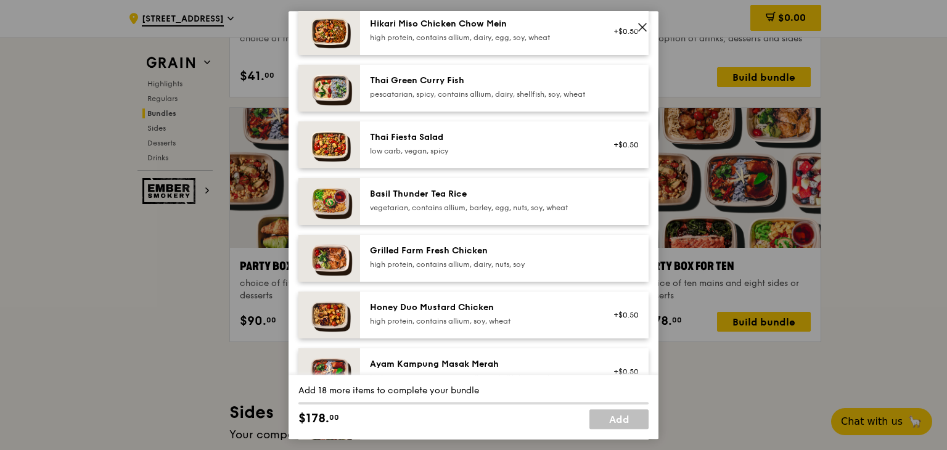
click at [515, 257] on div "Grilled Farm Fresh Chicken" at bounding box center [480, 251] width 221 height 12
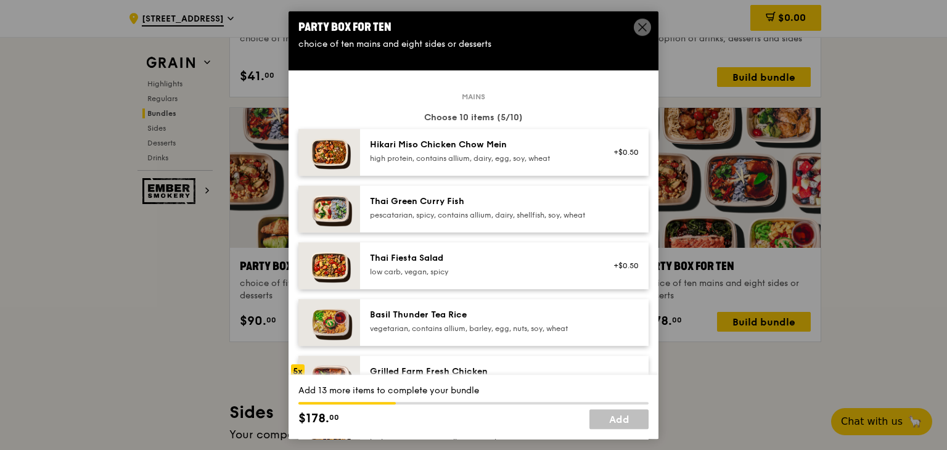
scroll to position [0, 0]
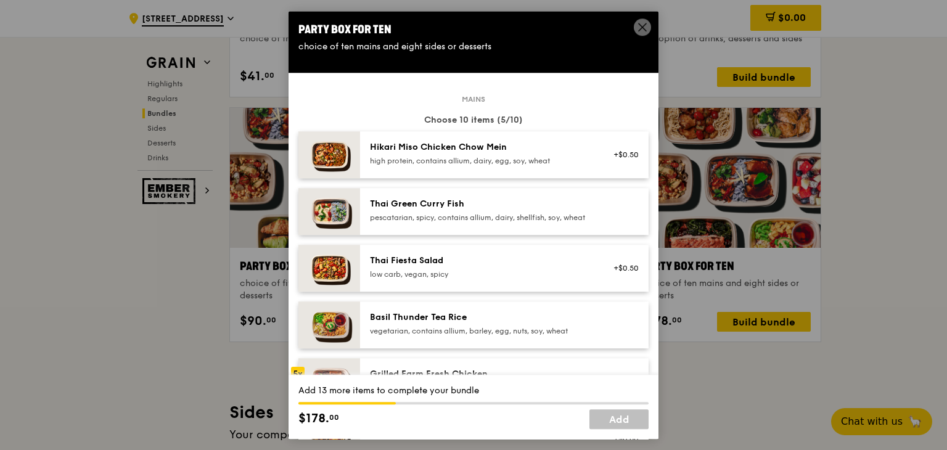
click at [497, 212] on div "Thai Green Curry Fish pescatarian, spicy, contains allium, dairy, shellfish, so…" at bounding box center [480, 210] width 221 height 25
click at [496, 213] on div "pescatarian, spicy, contains allium, dairy, shellfish, soy, wheat" at bounding box center [480, 218] width 221 height 10
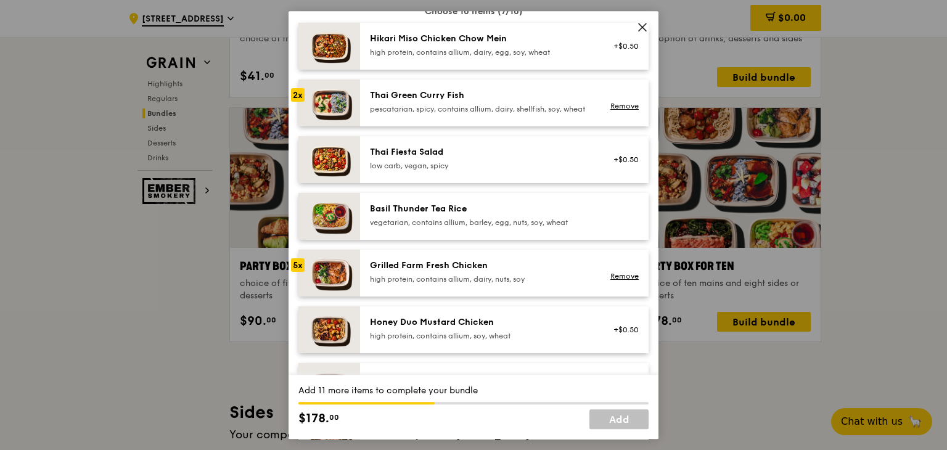
scroll to position [123, 0]
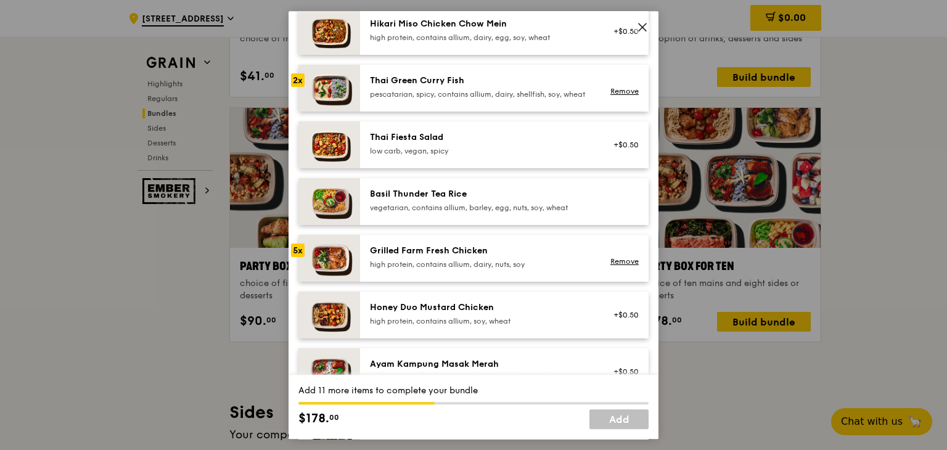
click at [481, 257] on div "Grilled Farm Fresh Chicken" at bounding box center [480, 251] width 221 height 12
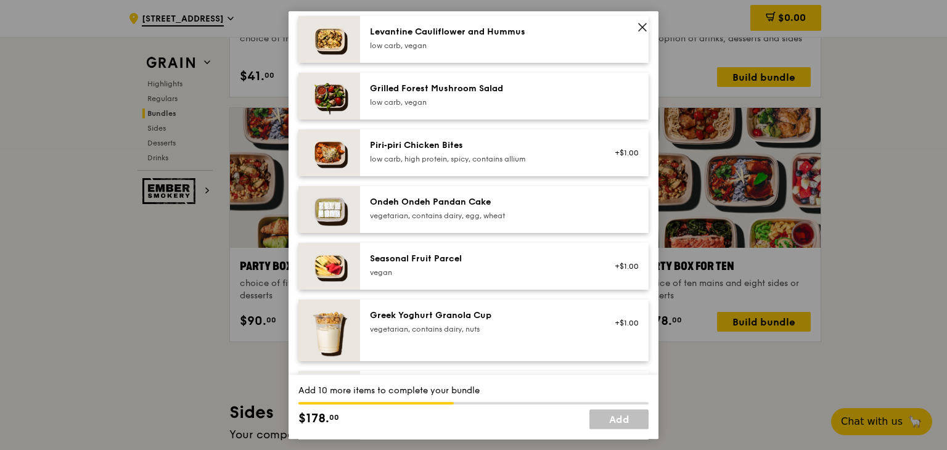
scroll to position [737, 0]
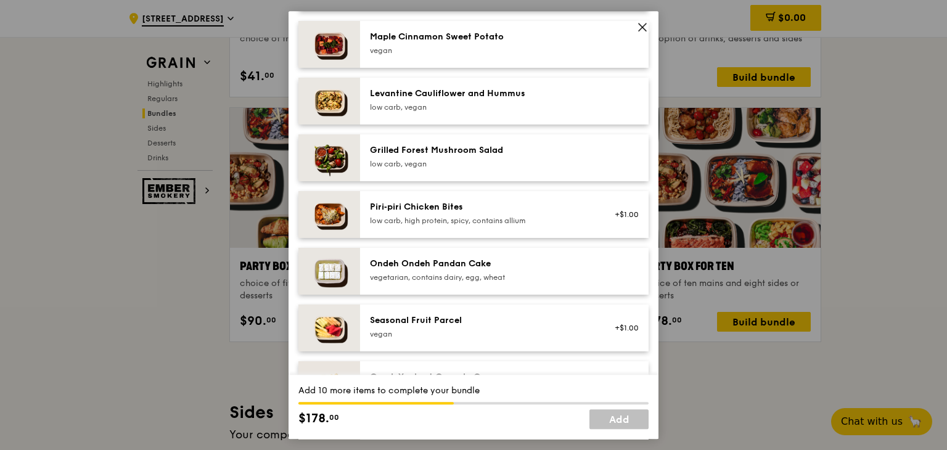
click at [516, 282] on div "vegetarian, contains dairy, egg, wheat" at bounding box center [480, 277] width 221 height 10
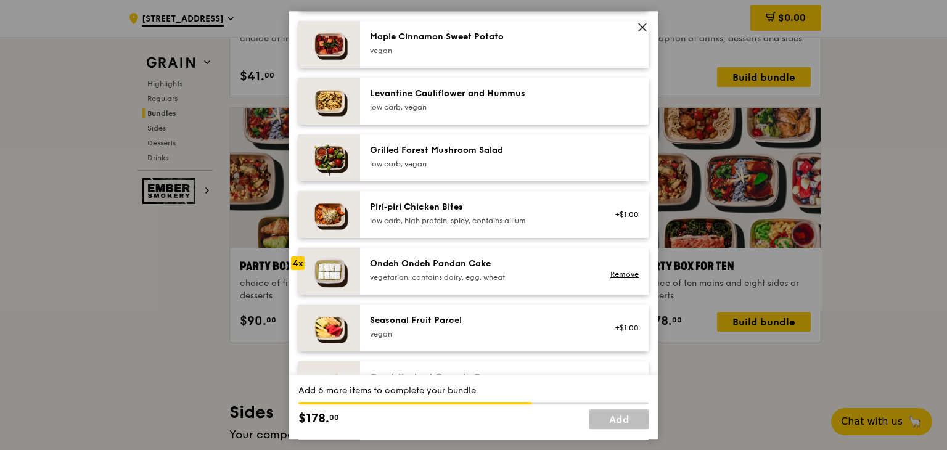
click at [516, 282] on div "vegetarian, contains dairy, egg, wheat" at bounding box center [480, 277] width 221 height 10
click at [515, 282] on div "vegetarian, contains dairy, egg, wheat" at bounding box center [480, 277] width 221 height 10
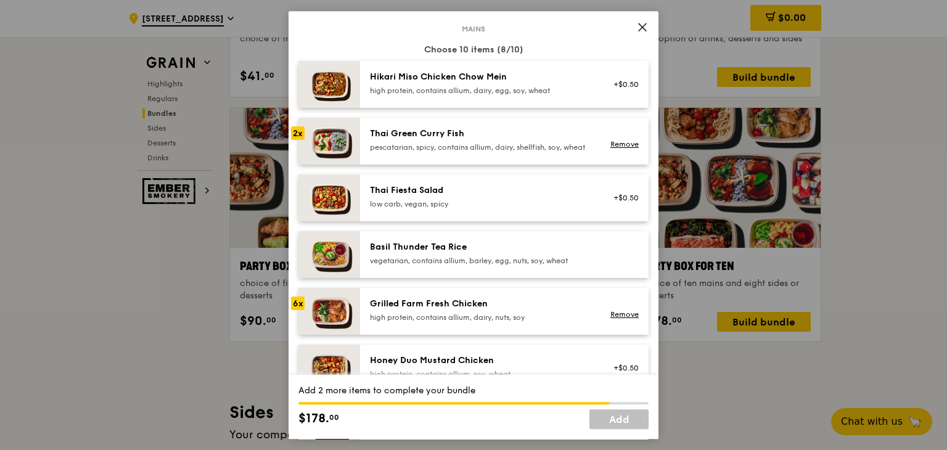
scroll to position [59, 0]
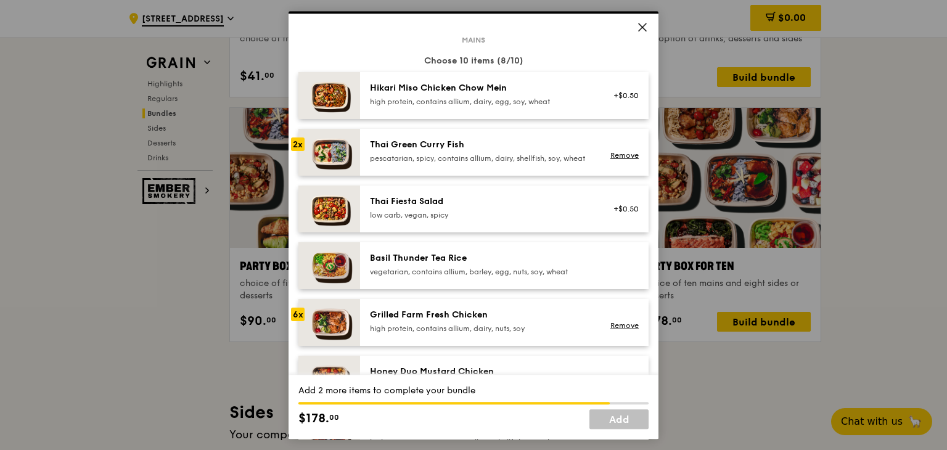
click at [501, 333] on div "high protein, contains allium, dairy, nuts, soy" at bounding box center [480, 329] width 221 height 10
click at [464, 151] on div "Thai Green Curry Fish" at bounding box center [480, 145] width 221 height 12
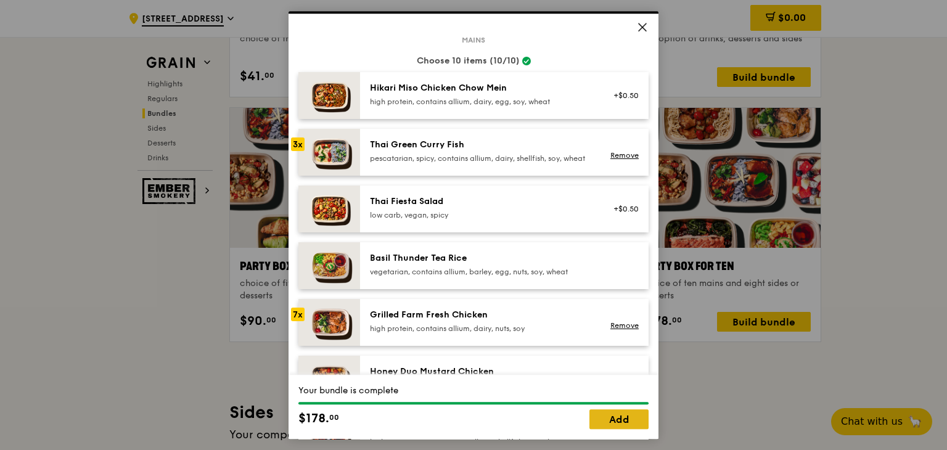
click at [602, 420] on link "Add" at bounding box center [618, 419] width 59 height 20
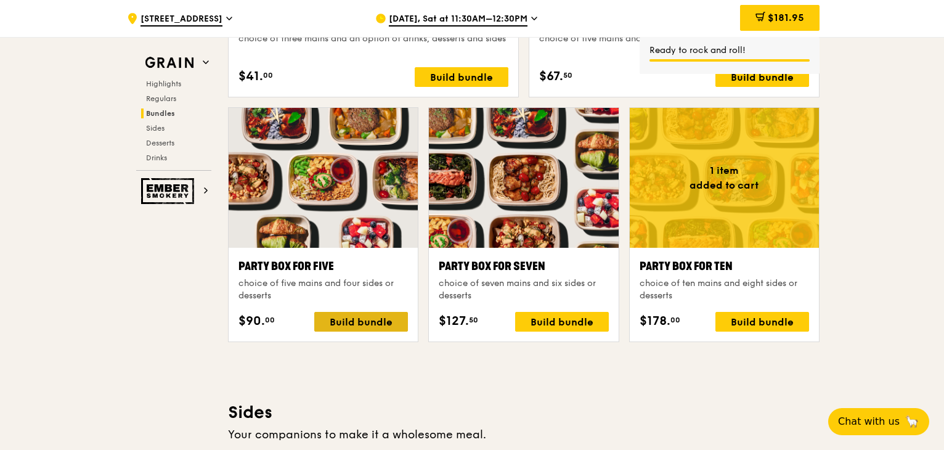
click at [357, 322] on div "Build bundle" at bounding box center [361, 322] width 94 height 20
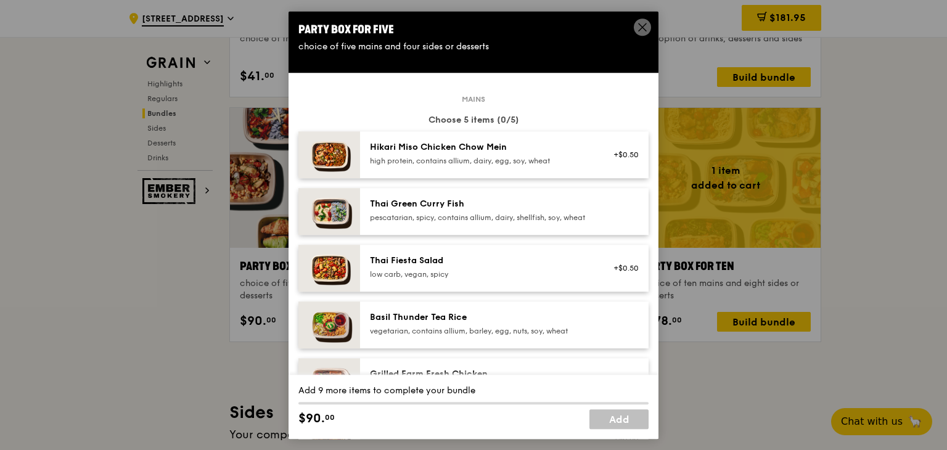
scroll to position [62, 0]
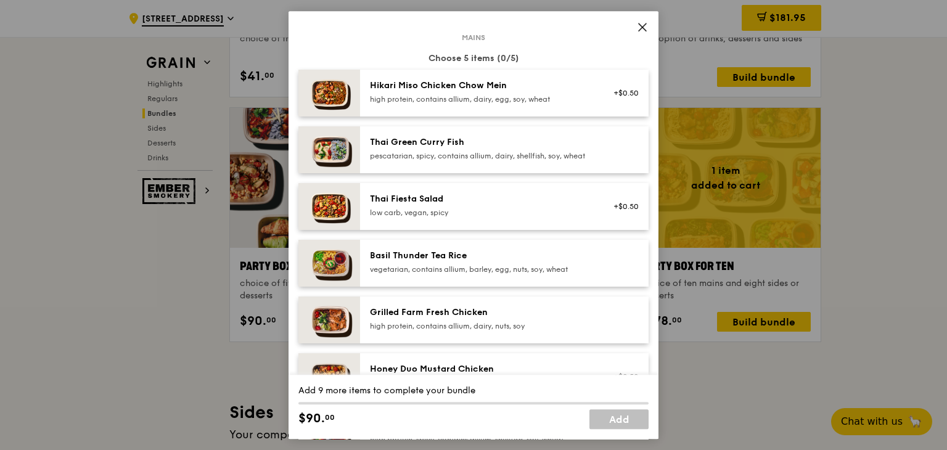
click at [498, 158] on div "pescatarian, spicy, contains allium, dairy, shellfish, soy, wheat" at bounding box center [480, 156] width 221 height 10
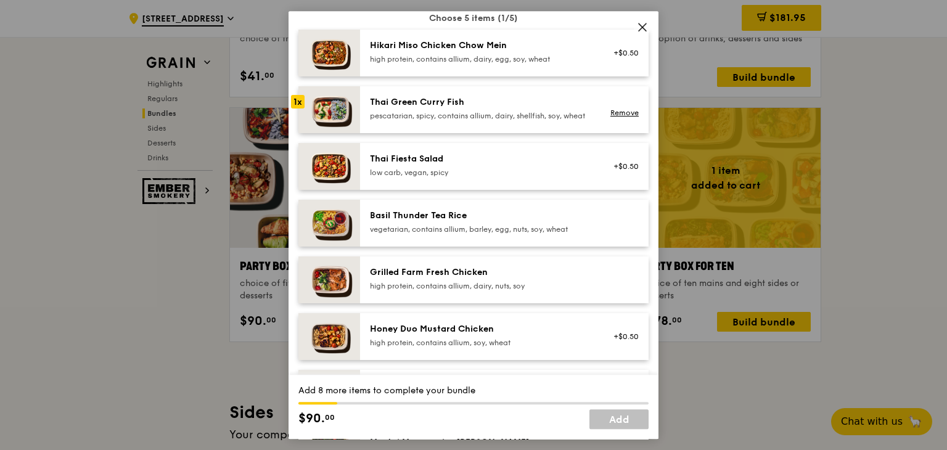
scroll to position [185, 0]
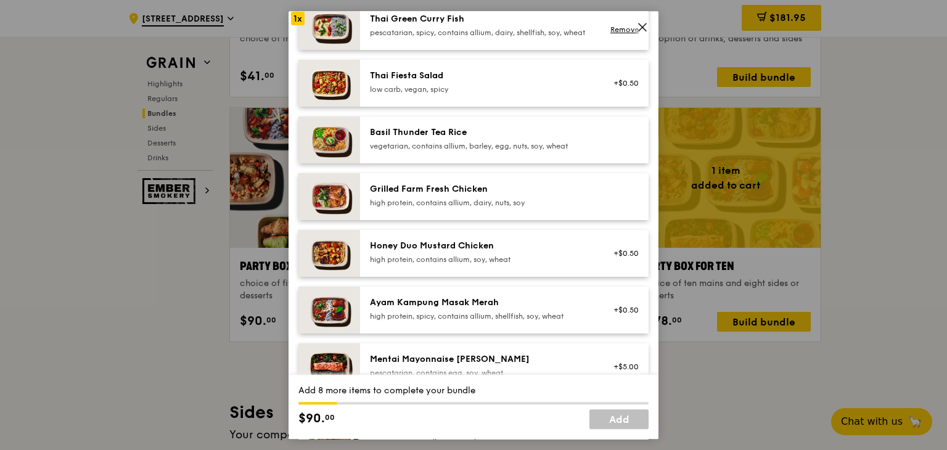
click at [516, 208] on div "high protein, contains allium, dairy, nuts, soy" at bounding box center [480, 203] width 221 height 10
click at [515, 206] on div "Grilled Farm Fresh Chicken high protein, contains allium, dairy, nuts, soy" at bounding box center [480, 195] width 221 height 25
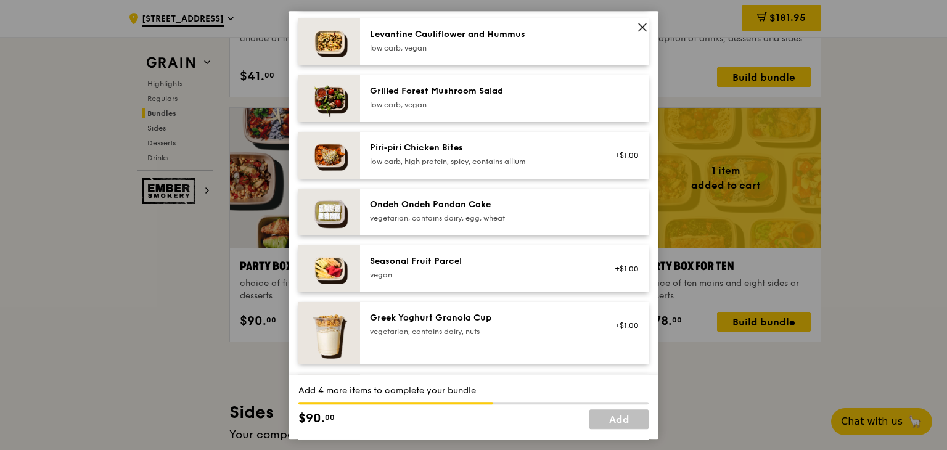
scroll to position [863, 0]
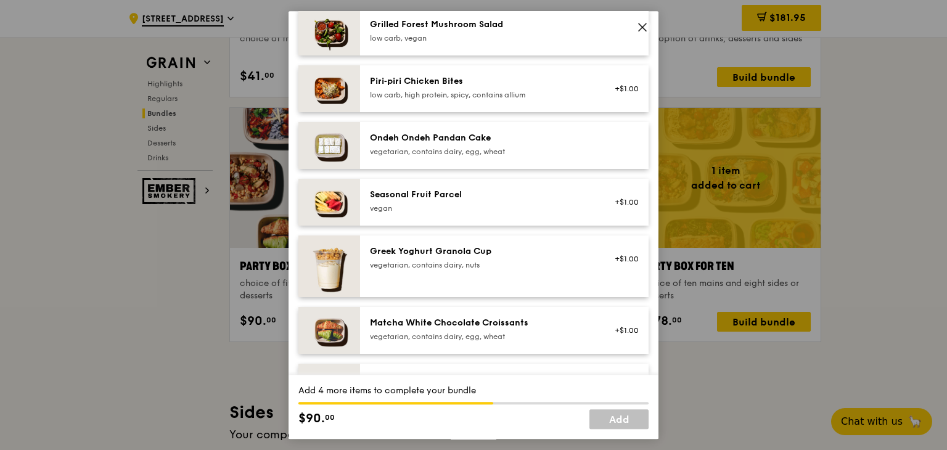
click at [517, 157] on div "vegetarian, contains dairy, egg, wheat" at bounding box center [480, 152] width 221 height 10
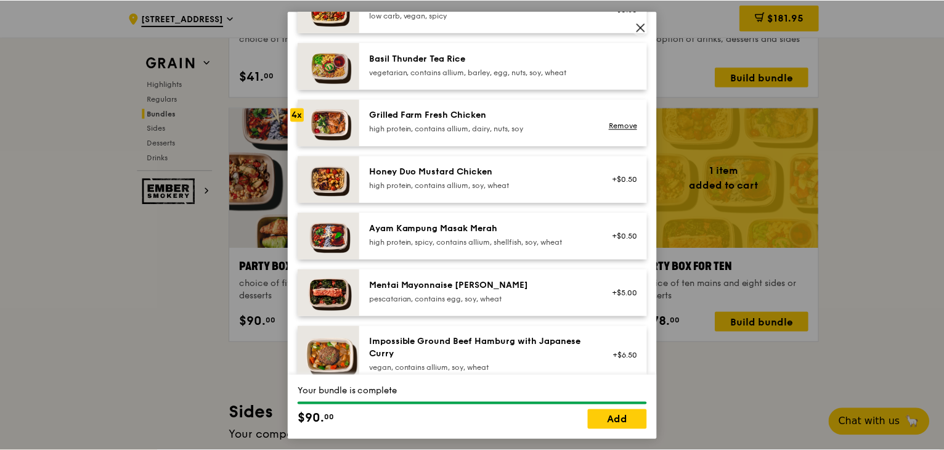
scroll to position [123, 0]
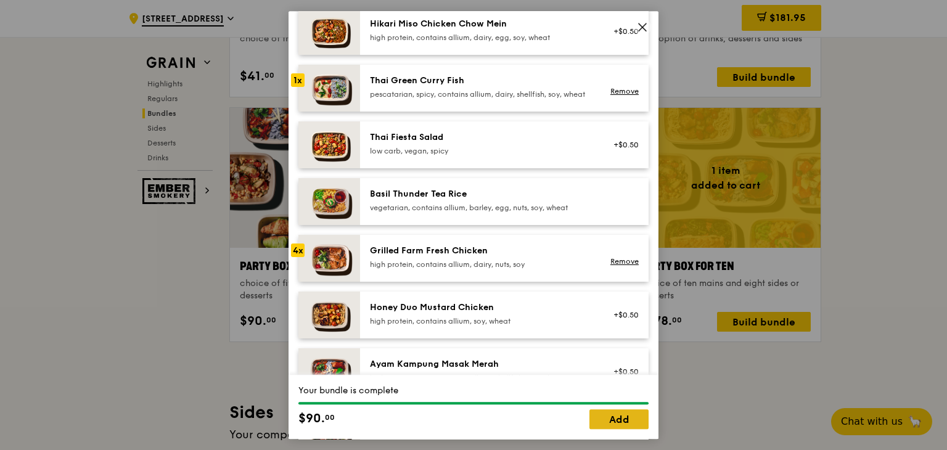
click at [603, 419] on link "Add" at bounding box center [618, 419] width 59 height 20
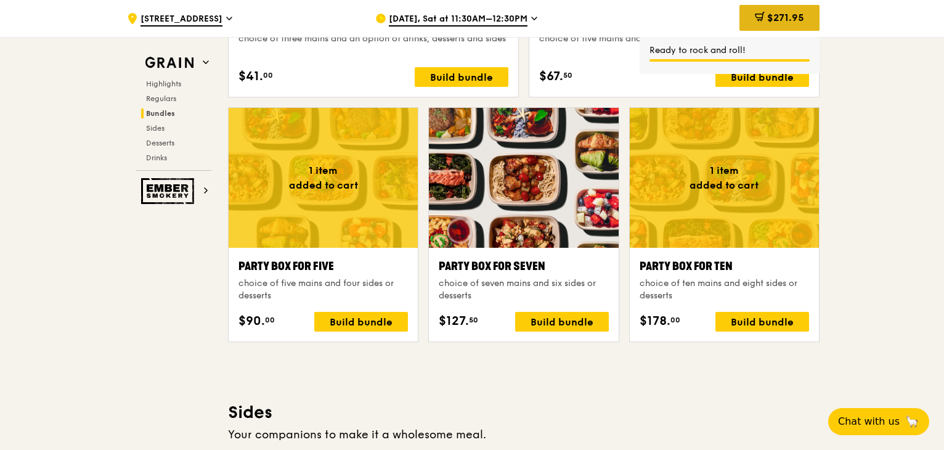
click at [779, 14] on span "$271.95" at bounding box center [785, 18] width 37 height 12
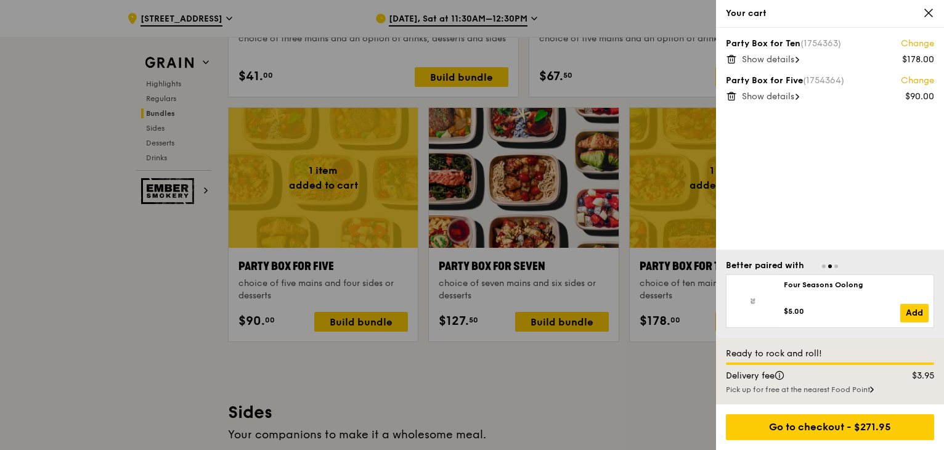
scroll to position [2382, 0]
click at [767, 95] on span "Show details" at bounding box center [768, 96] width 52 height 10
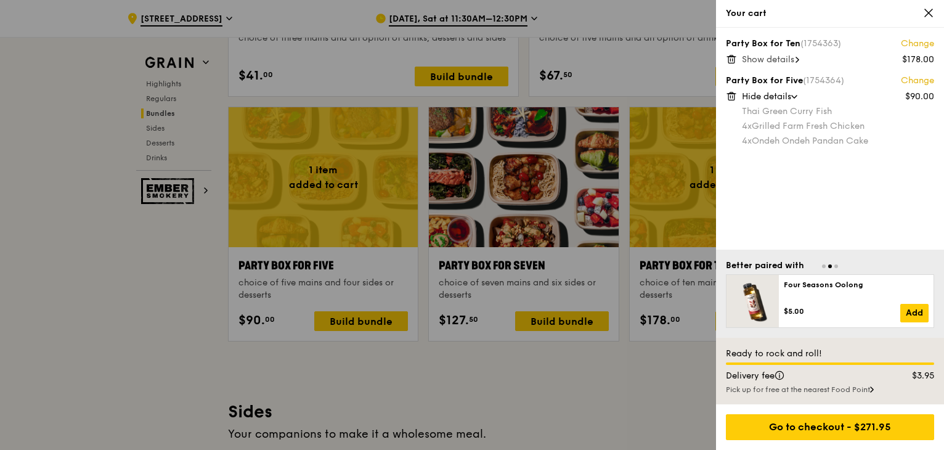
click at [773, 58] on span "Show details" at bounding box center [768, 59] width 52 height 10
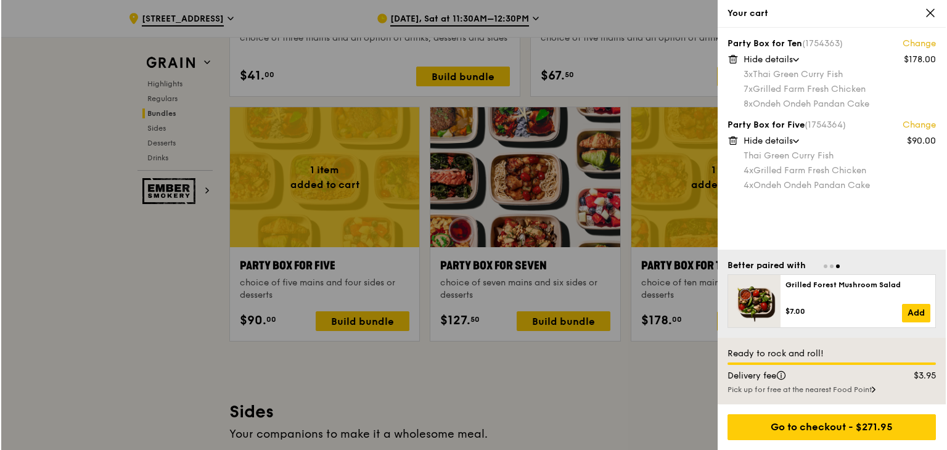
scroll to position [2383, 0]
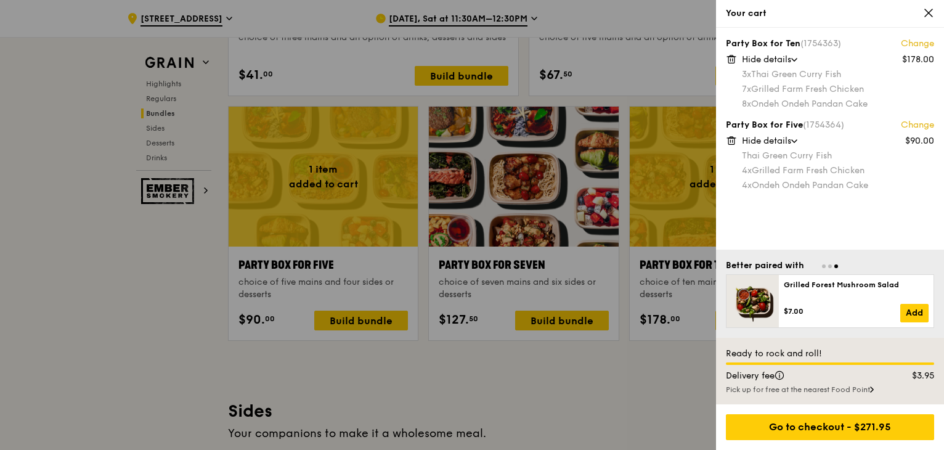
click at [922, 121] on link "Change" at bounding box center [917, 125] width 33 height 12
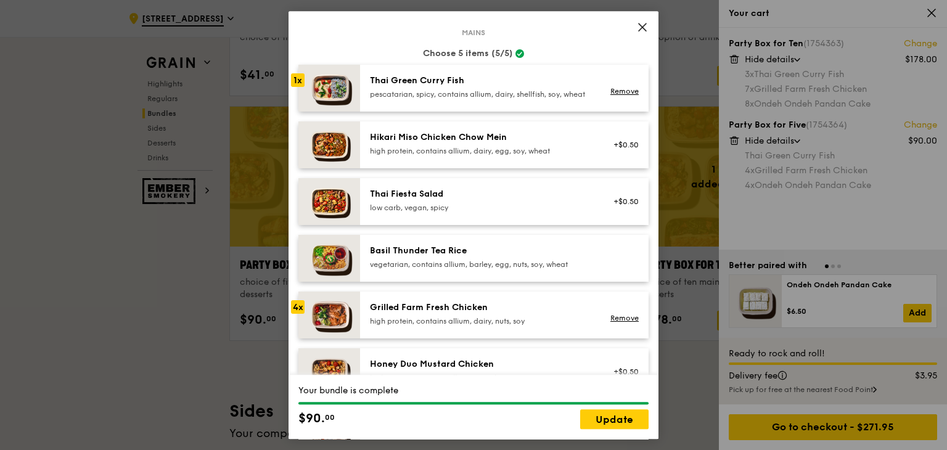
scroll to position [247, 0]
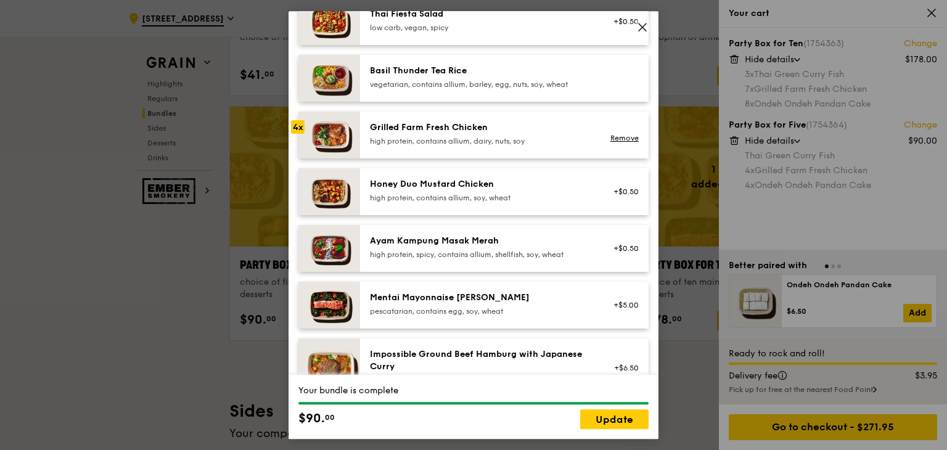
click at [439, 146] on div "high protein, contains allium, dairy, nuts, soy" at bounding box center [480, 141] width 221 height 10
click at [610, 142] on link "Remove" at bounding box center [624, 138] width 28 height 9
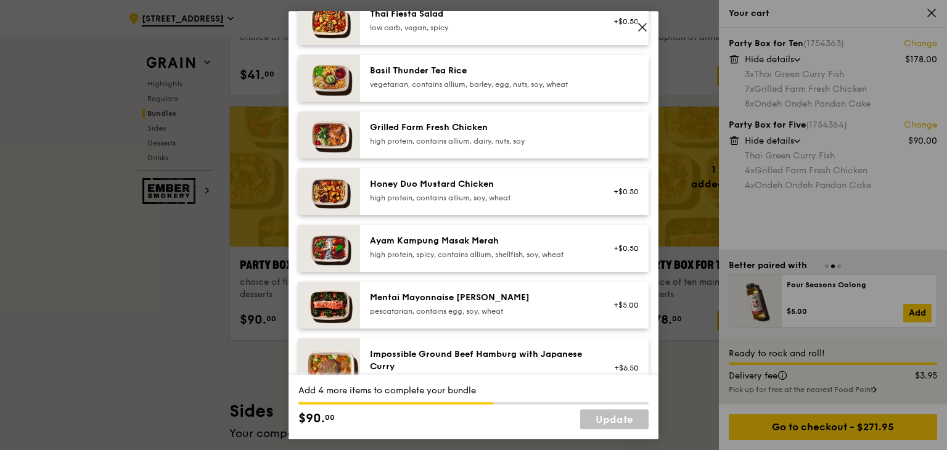
click at [464, 146] on div "high protein, contains allium, dairy, nuts, soy" at bounding box center [480, 141] width 221 height 10
click at [462, 146] on div "high protein, contains allium, dairy, nuts, soy" at bounding box center [480, 141] width 221 height 10
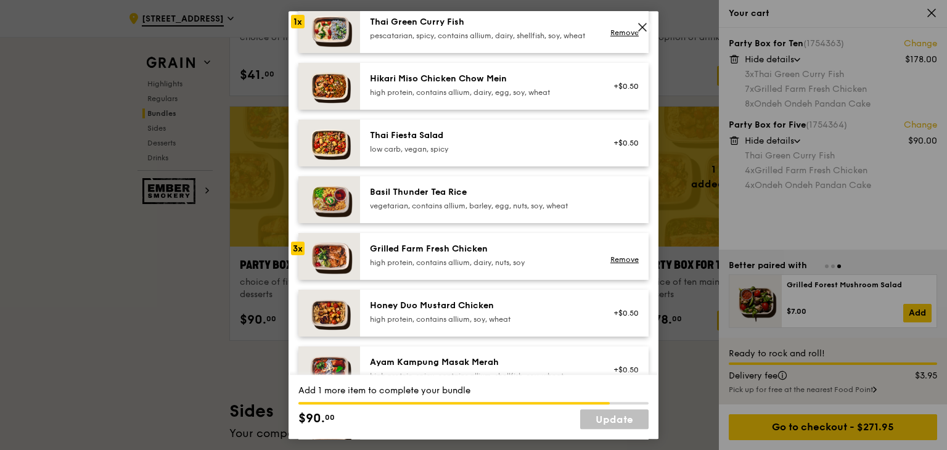
scroll to position [0, 0]
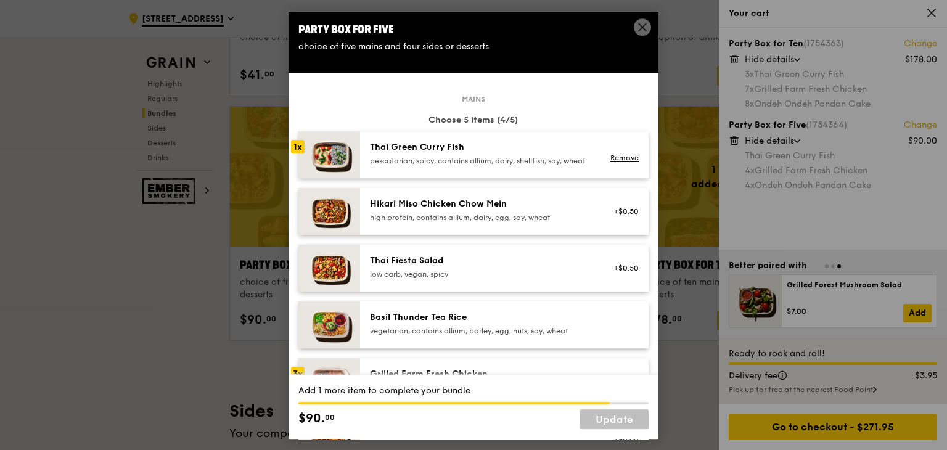
click at [465, 162] on div "pescatarian, spicy, contains allium, dairy, shellfish, soy, wheat" at bounding box center [480, 161] width 221 height 10
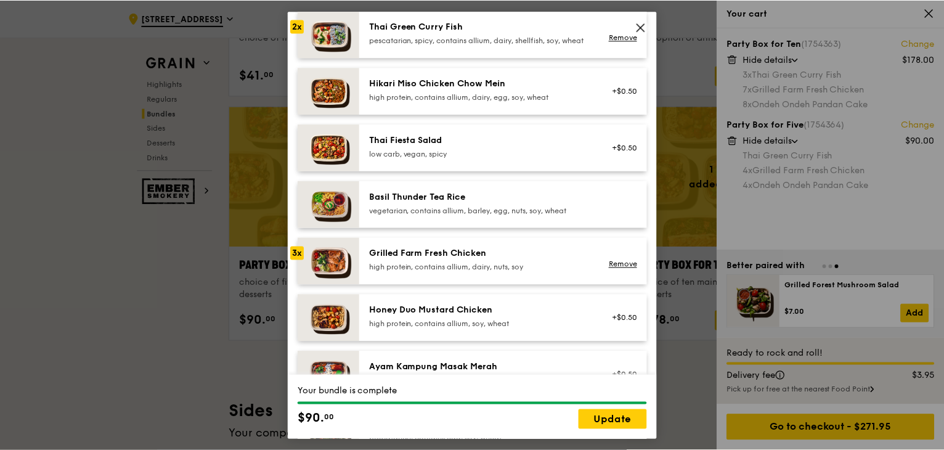
scroll to position [123, 0]
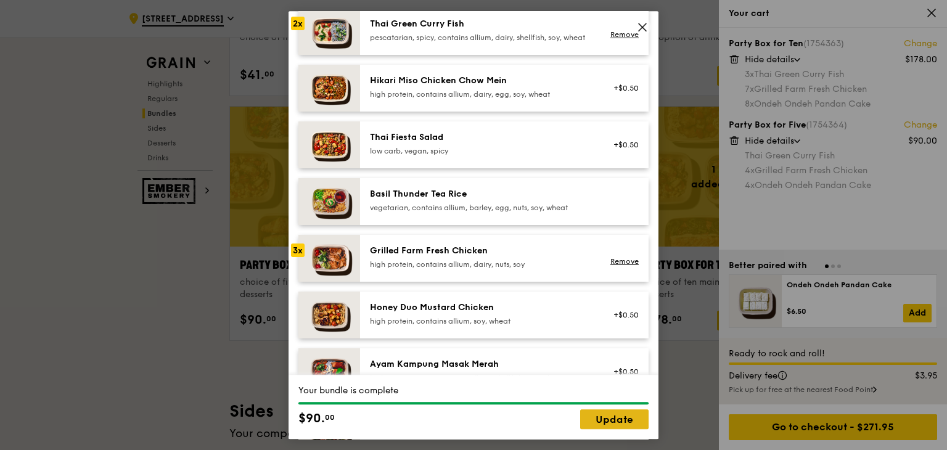
click at [618, 419] on link "Update" at bounding box center [614, 419] width 68 height 20
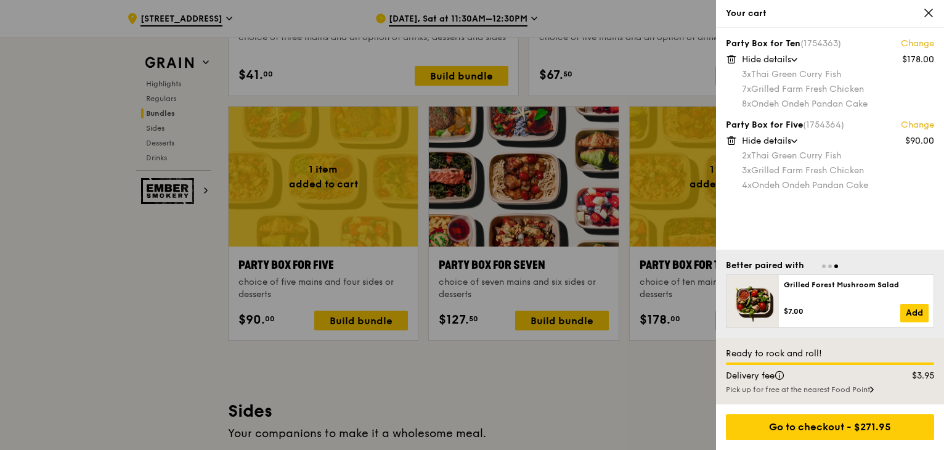
click at [797, 189] on div "4x Ondeh Ondeh Pandan Cake" at bounding box center [838, 185] width 192 height 12
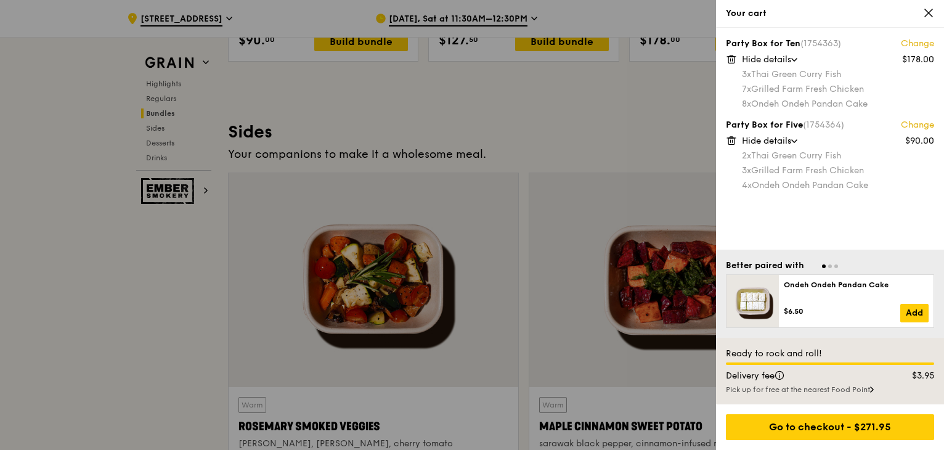
scroll to position [2691, 0]
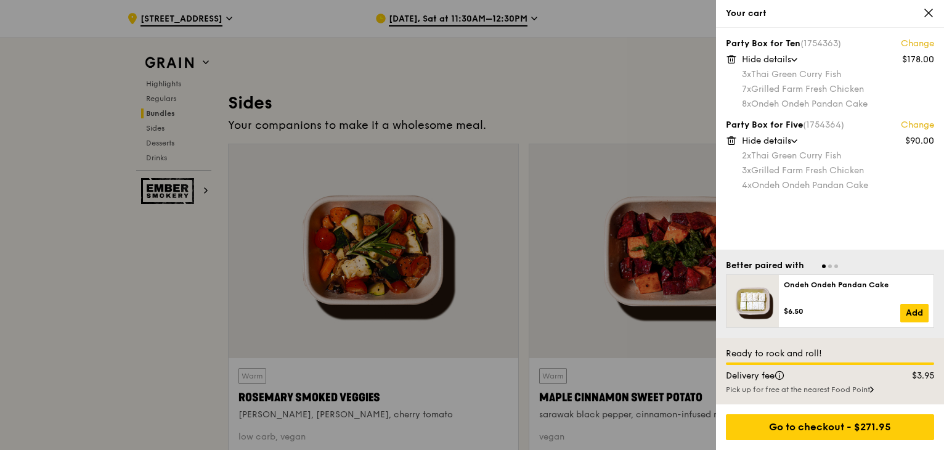
click at [931, 12] on icon at bounding box center [928, 12] width 11 height 11
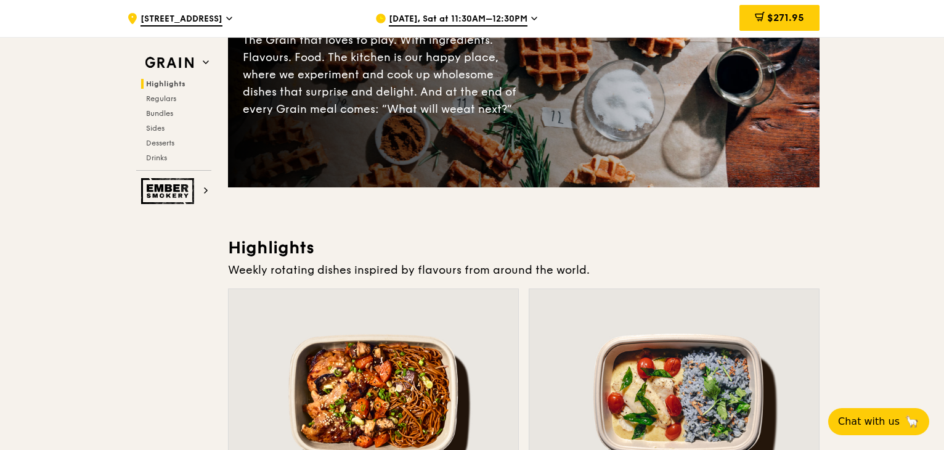
scroll to position [0, 0]
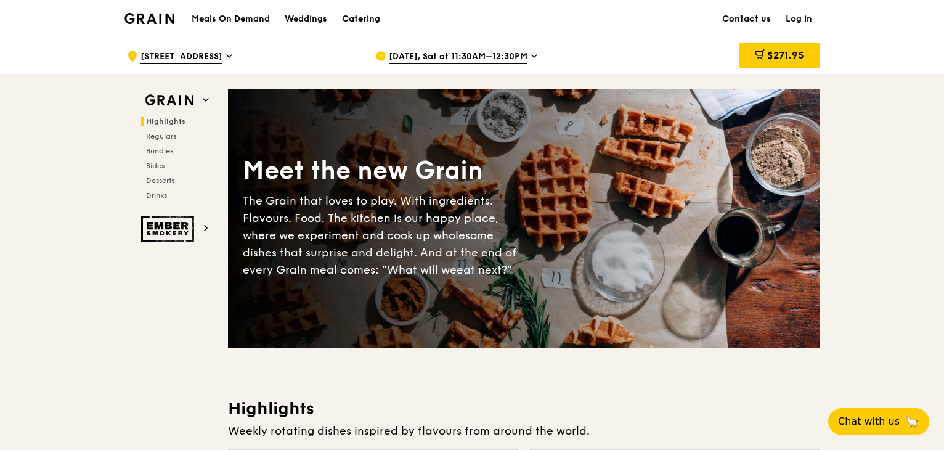
click at [758, 21] on link "Contact us" at bounding box center [746, 19] width 63 height 37
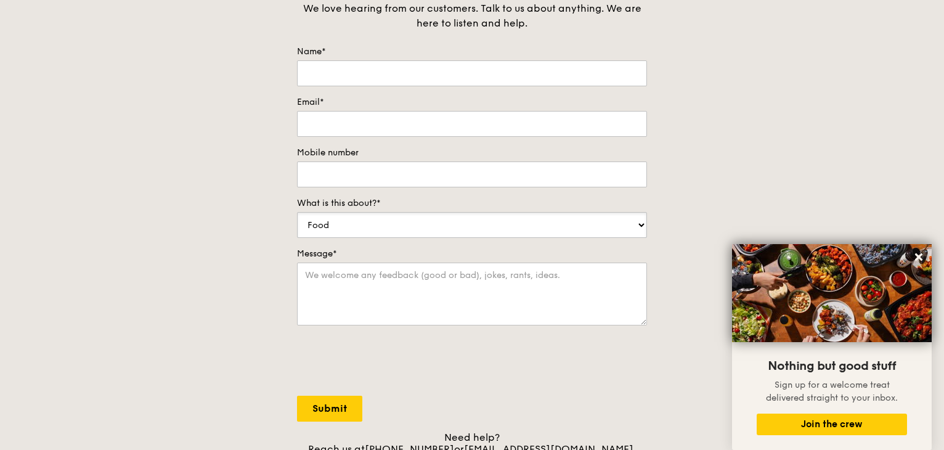
click at [382, 227] on select "Food Service Billing/Payment Catering Others" at bounding box center [472, 225] width 350 height 26
click at [297, 212] on select "Food Service Billing/Payment Catering Others" at bounding box center [472, 225] width 350 height 26
click at [365, 179] on input "Mobile number" at bounding box center [472, 175] width 350 height 26
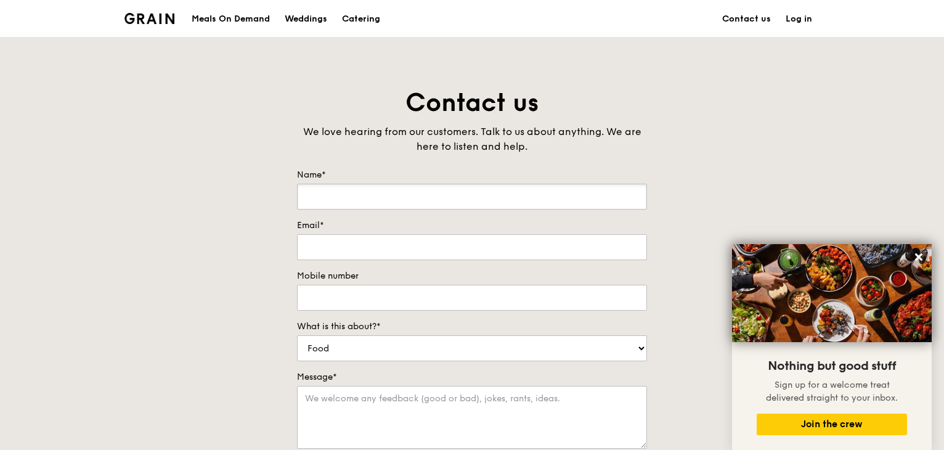
click at [340, 193] on input "Name*" at bounding box center [472, 197] width 350 height 26
type input "[PERSON_NAME]"
drag, startPoint x: 402, startPoint y: 242, endPoint x: 409, endPoint y: 237, distance: 8.9
click at [402, 242] on input "Email*" at bounding box center [472, 247] width 350 height 26
type input "[EMAIL_ADDRESS][DOMAIN_NAME]"
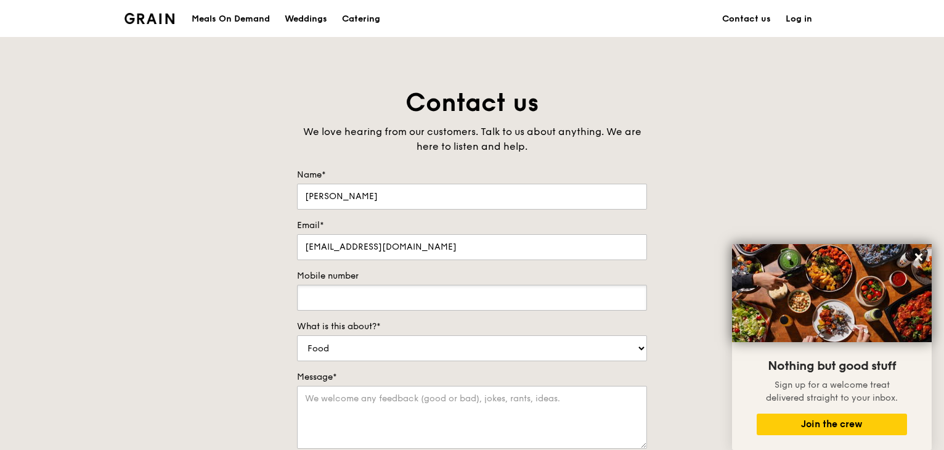
click at [375, 296] on input "Mobile number" at bounding box center [472, 298] width 350 height 26
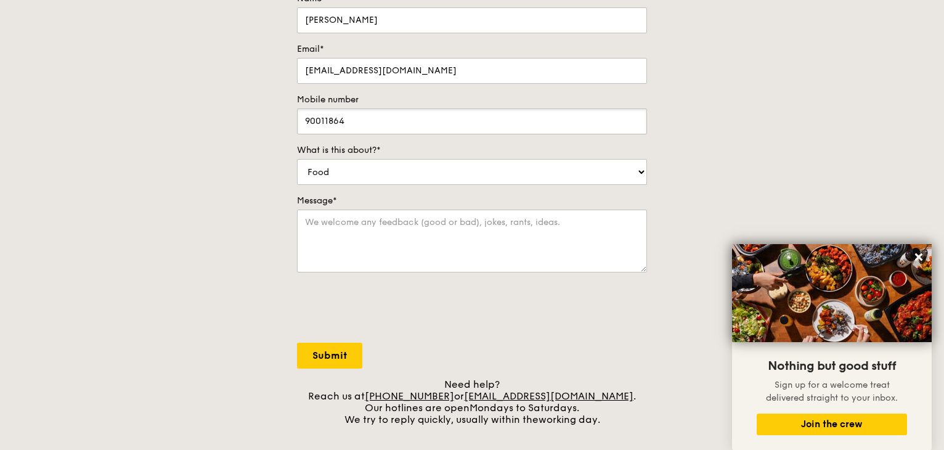
scroll to position [185, 0]
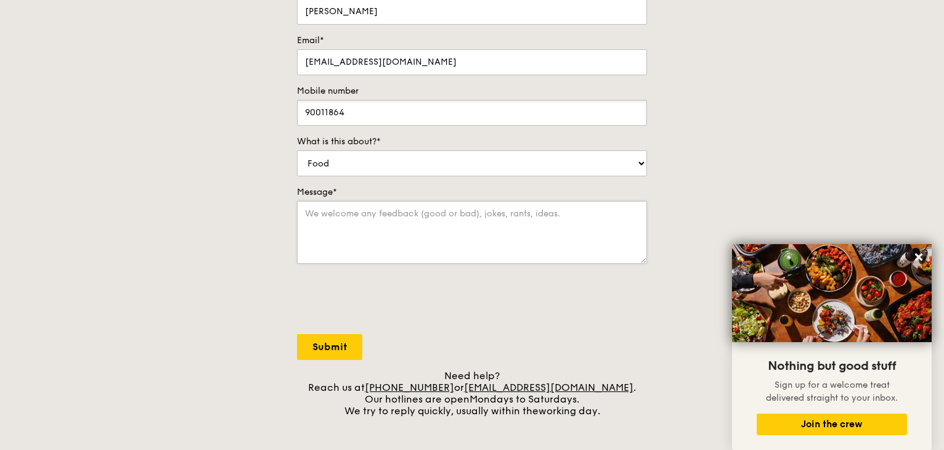
type input "90011864"
click at [380, 232] on textarea "Message*" at bounding box center [472, 232] width 350 height 63
type textarea "Got"
click at [380, 160] on select "Food Service Billing/Payment Catering Others" at bounding box center [472, 163] width 350 height 26
select select "Service"
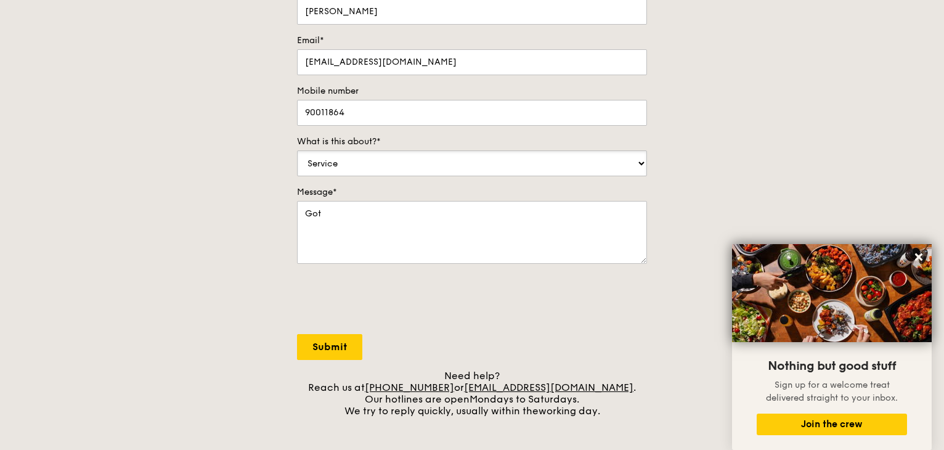
click at [297, 150] on select "Food Service Billing/Payment Catering Others" at bounding box center [472, 163] width 350 height 26
click at [370, 218] on textarea "Got" at bounding box center [472, 232] width 350 height 63
click at [424, 168] on select "Food Service Billing/Payment Catering Others" at bounding box center [472, 163] width 350 height 26
click at [427, 165] on select "Food Service Billing/Payment Catering Others" at bounding box center [472, 163] width 350 height 26
click at [430, 168] on select "Food Service Billing/Payment Catering Others" at bounding box center [472, 163] width 350 height 26
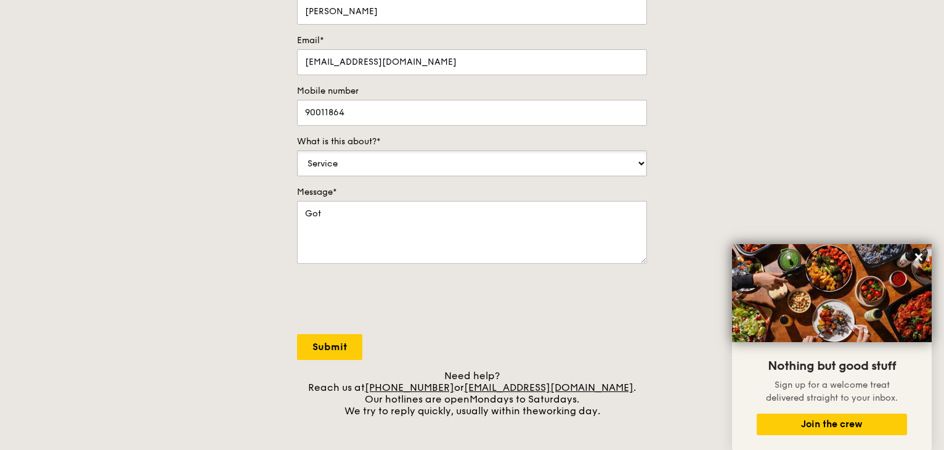
click at [431, 168] on select "Food Service Billing/Payment Catering Others" at bounding box center [472, 163] width 350 height 26
click at [436, 218] on textarea "Got" at bounding box center [472, 232] width 350 height 63
drag, startPoint x: 439, startPoint y: 215, endPoint x: 305, endPoint y: 214, distance: 133.8
click at [305, 214] on textarea "Got" at bounding box center [472, 232] width 350 height 63
type textarea "Able to provide special bundle price for 15 pax on [DATE]?"
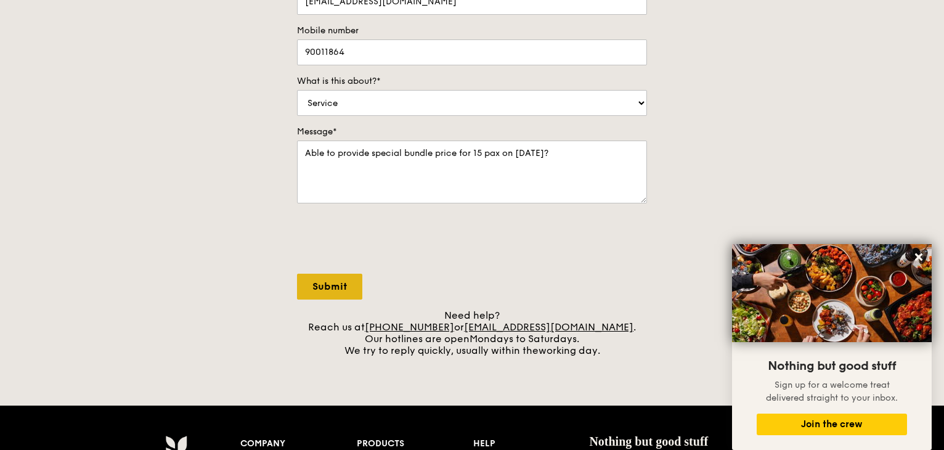
scroll to position [247, 0]
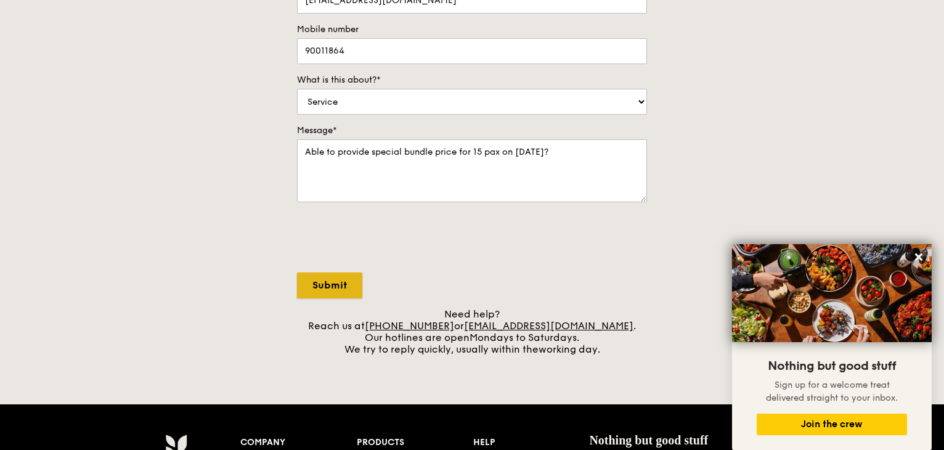
click at [328, 284] on input "Submit" at bounding box center [329, 285] width 65 height 26
select select "Food"
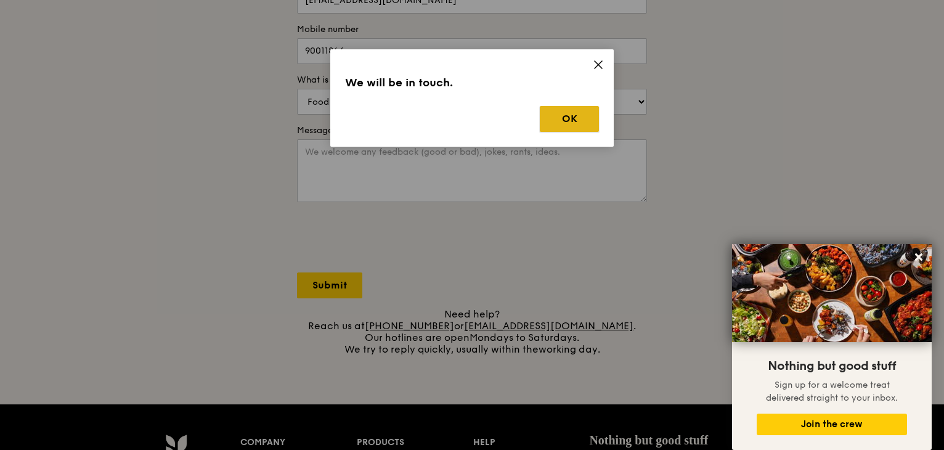
click at [577, 118] on button "OK" at bounding box center [569, 119] width 59 height 26
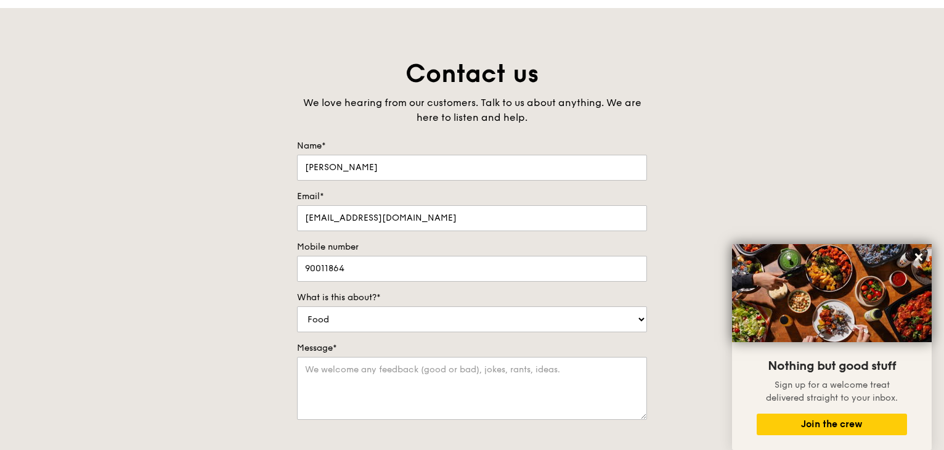
scroll to position [0, 0]
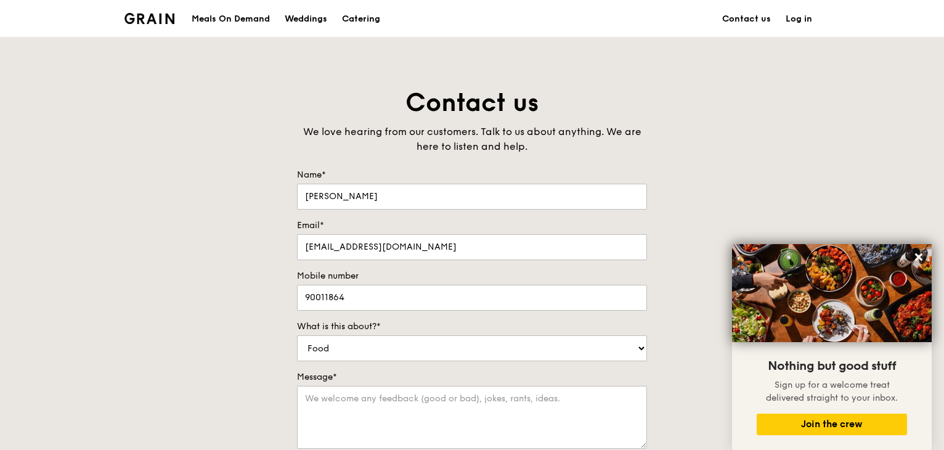
click at [155, 18] on img at bounding box center [150, 18] width 50 height 11
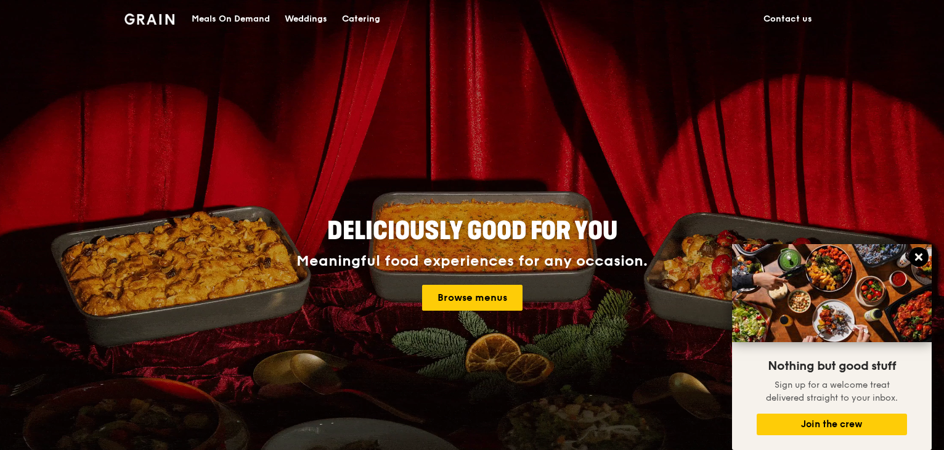
click at [920, 255] on icon at bounding box center [918, 256] width 7 height 7
